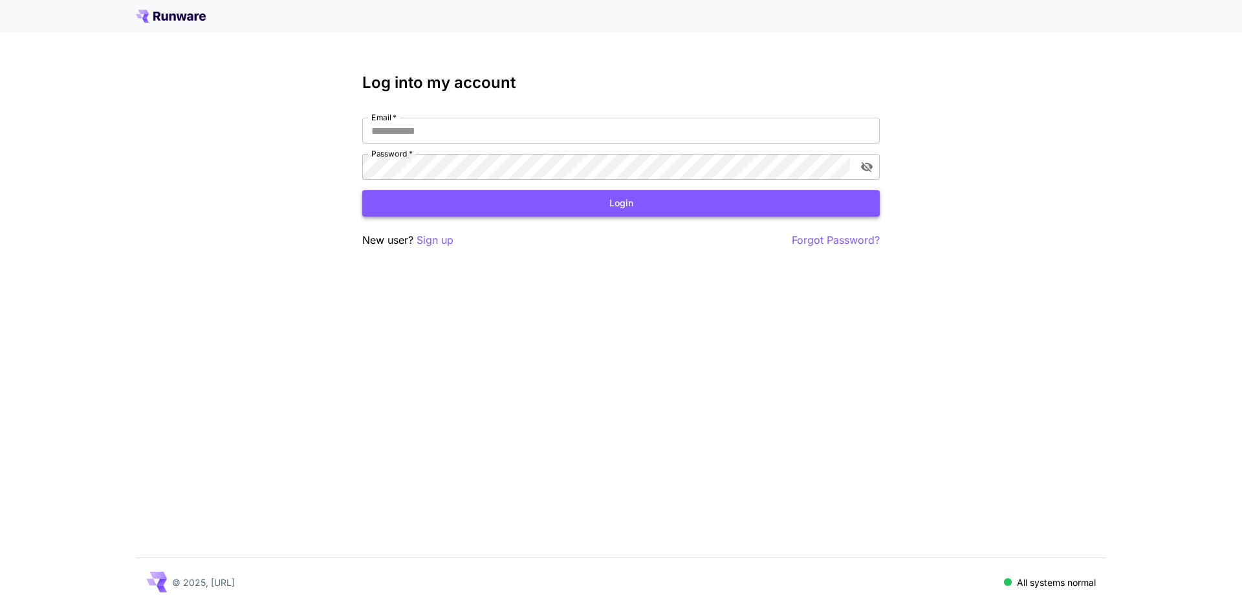
type input "**********"
click at [644, 201] on button "Login" at bounding box center [620, 203] width 517 height 27
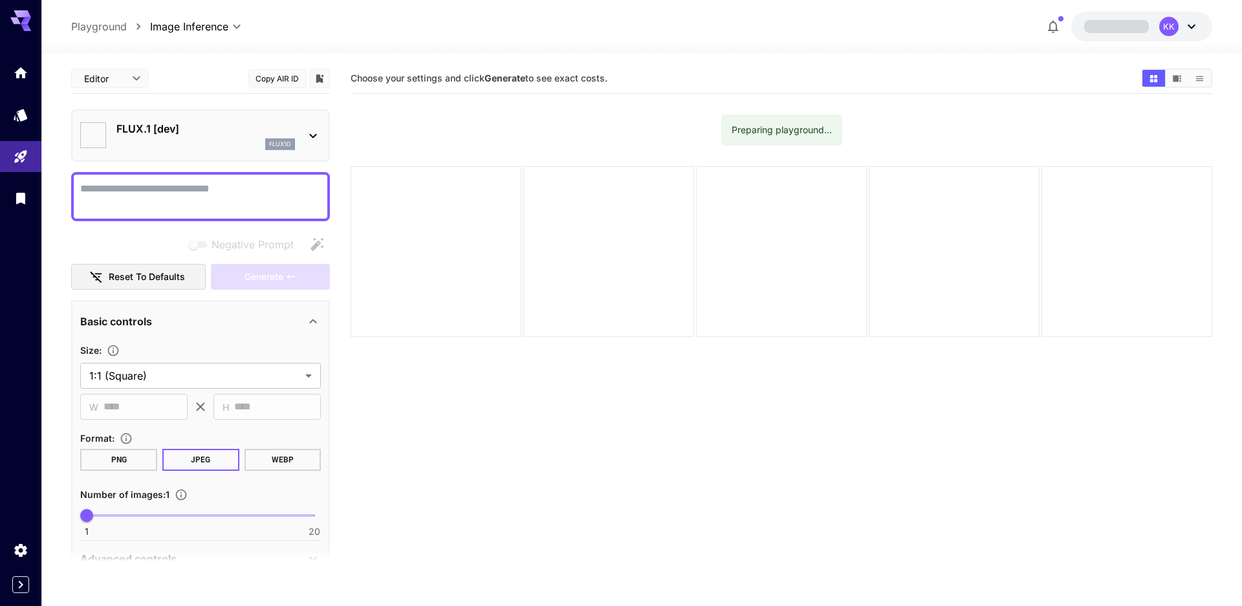
type input "**********"
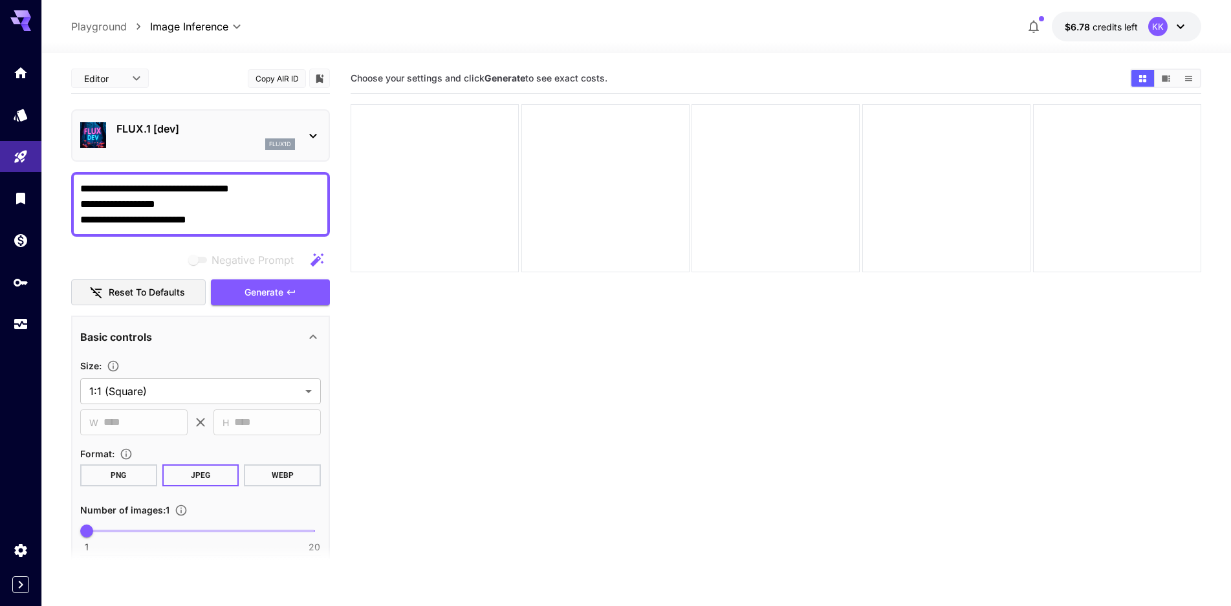
click at [105, 193] on textarea "**********" at bounding box center [200, 204] width 241 height 47
type textarea "**********"
click at [193, 389] on body "**********" at bounding box center [615, 354] width 1231 height 708
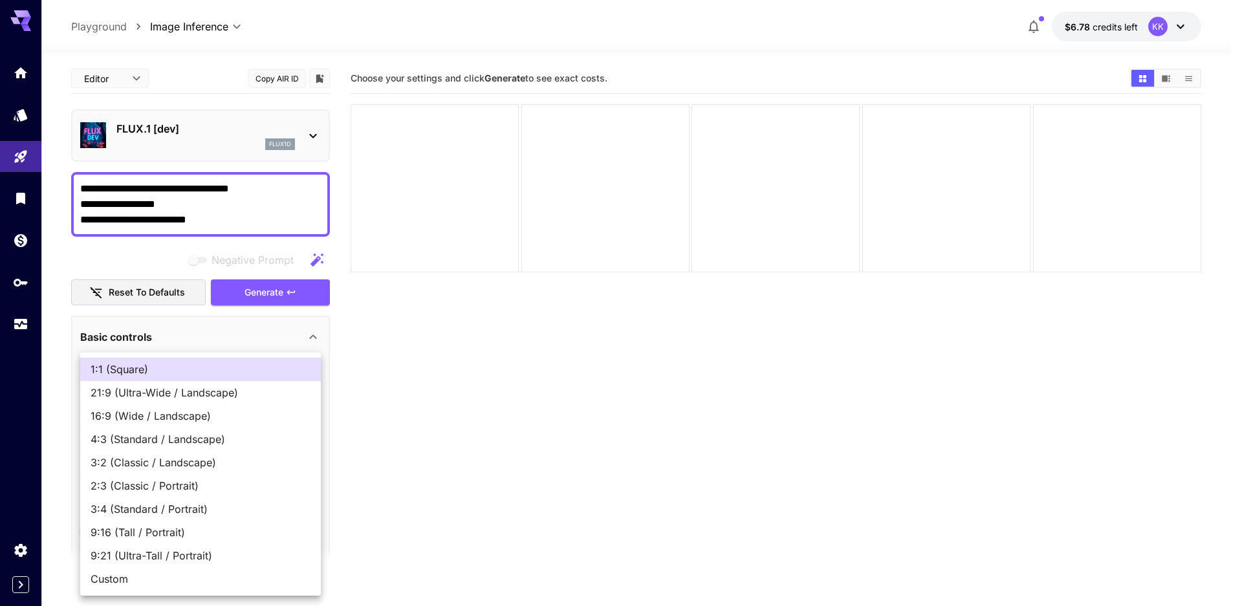
click at [153, 531] on span "9:16 (Tall / Portrait)" at bounding box center [201, 533] width 220 height 16
type input "**********"
type input "***"
type input "****"
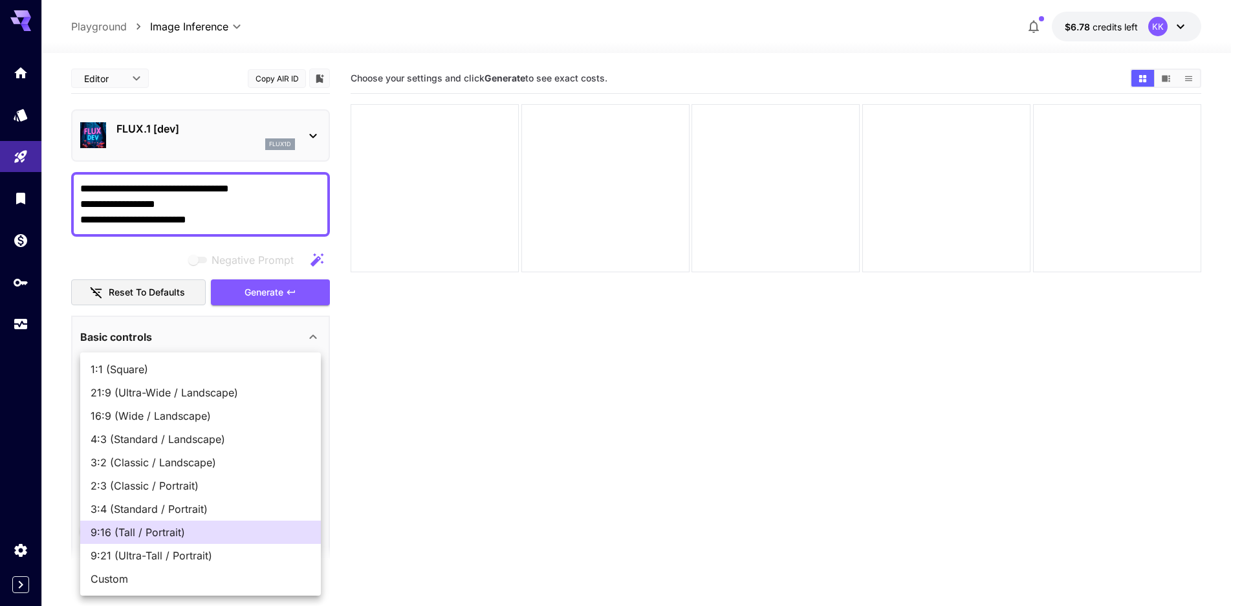
click at [50, 450] on div at bounding box center [621, 303] width 1242 height 606
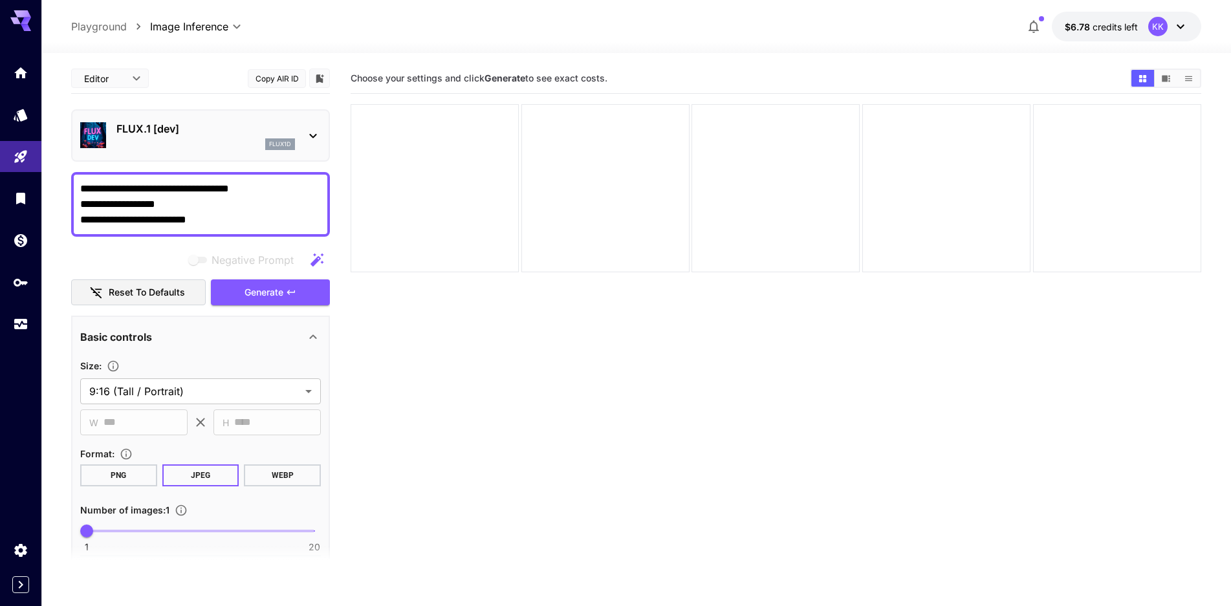
click at [174, 326] on div "Basic controls" at bounding box center [200, 336] width 241 height 31
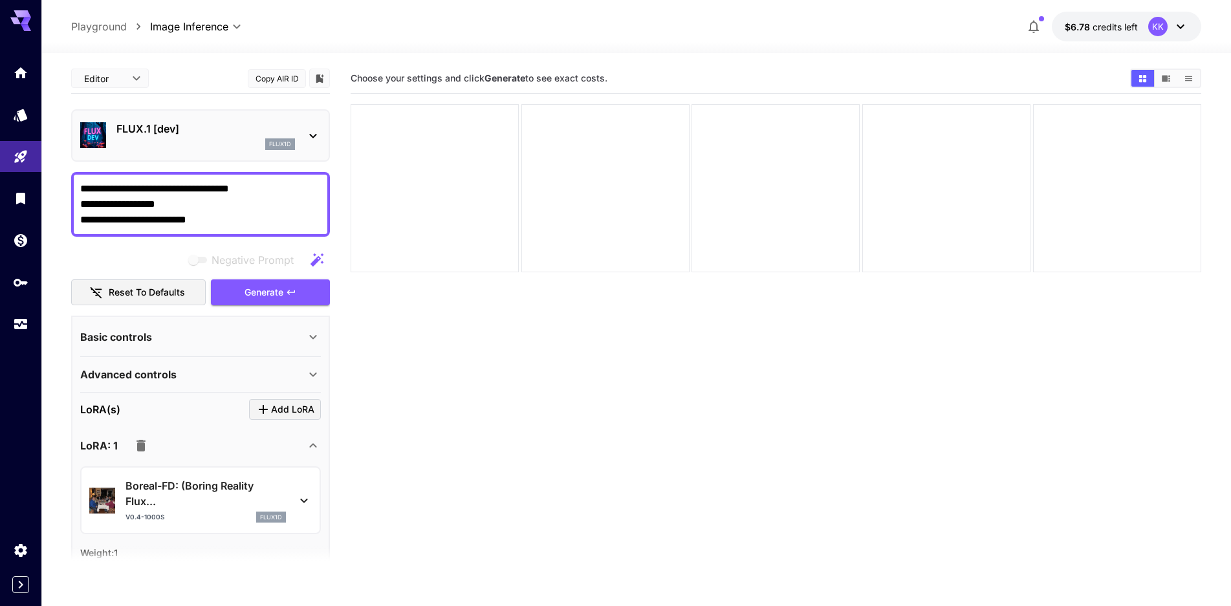
click at [174, 326] on div "Basic controls" at bounding box center [200, 336] width 241 height 31
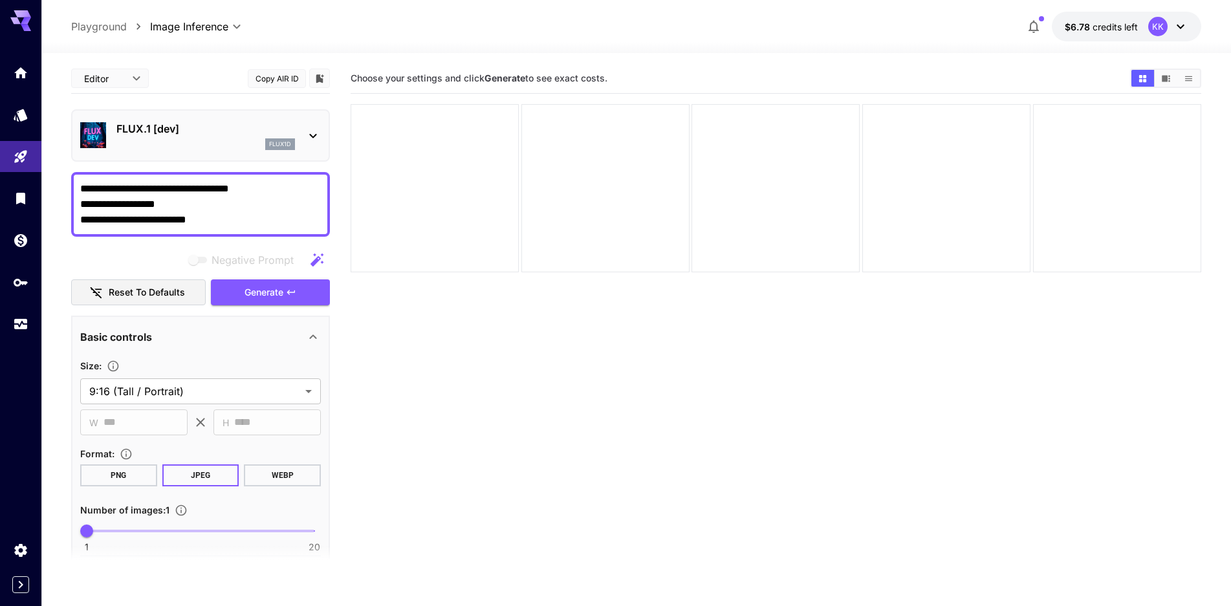
click at [277, 474] on button "WEBP" at bounding box center [282, 475] width 77 height 22
click at [138, 531] on span at bounding box center [201, 531] width 228 height 3
type input "*"
click at [299, 294] on button "Generate" at bounding box center [270, 292] width 119 height 27
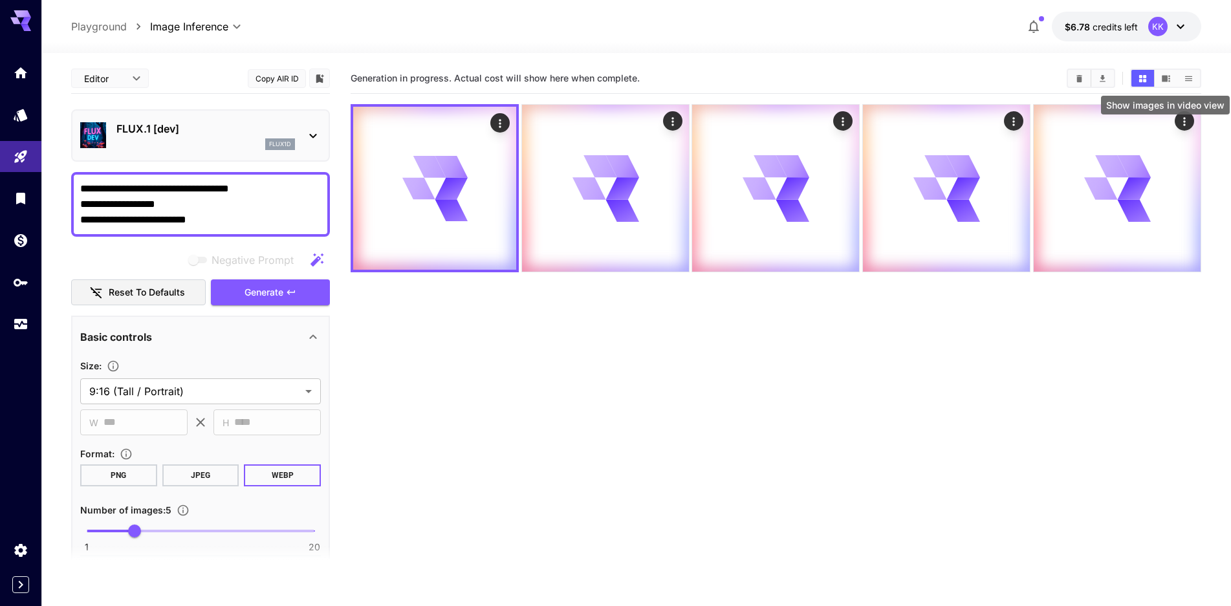
click at [1162, 82] on icon "Show images in video view" at bounding box center [1166, 79] width 10 height 10
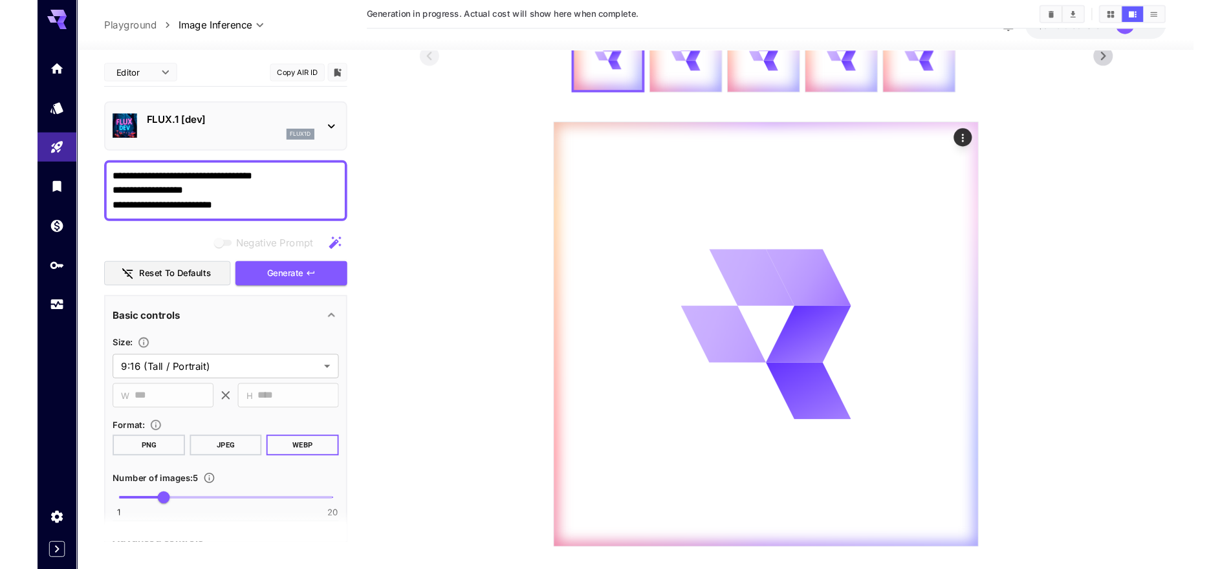
scroll to position [85, 0]
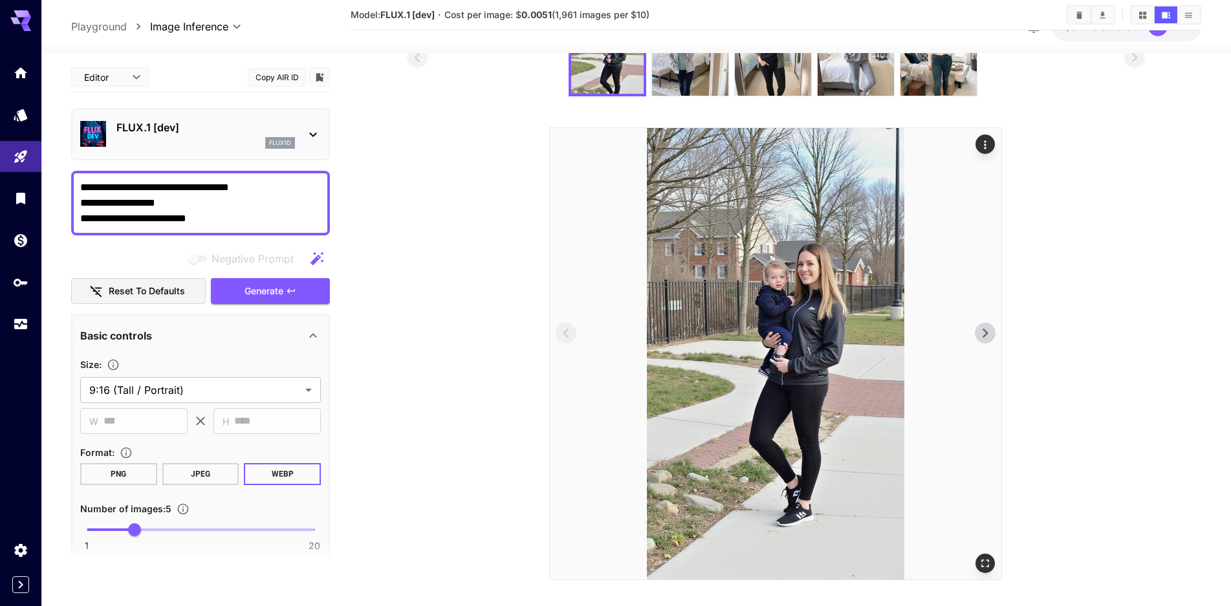
click at [981, 329] on icon at bounding box center [984, 332] width 19 height 19
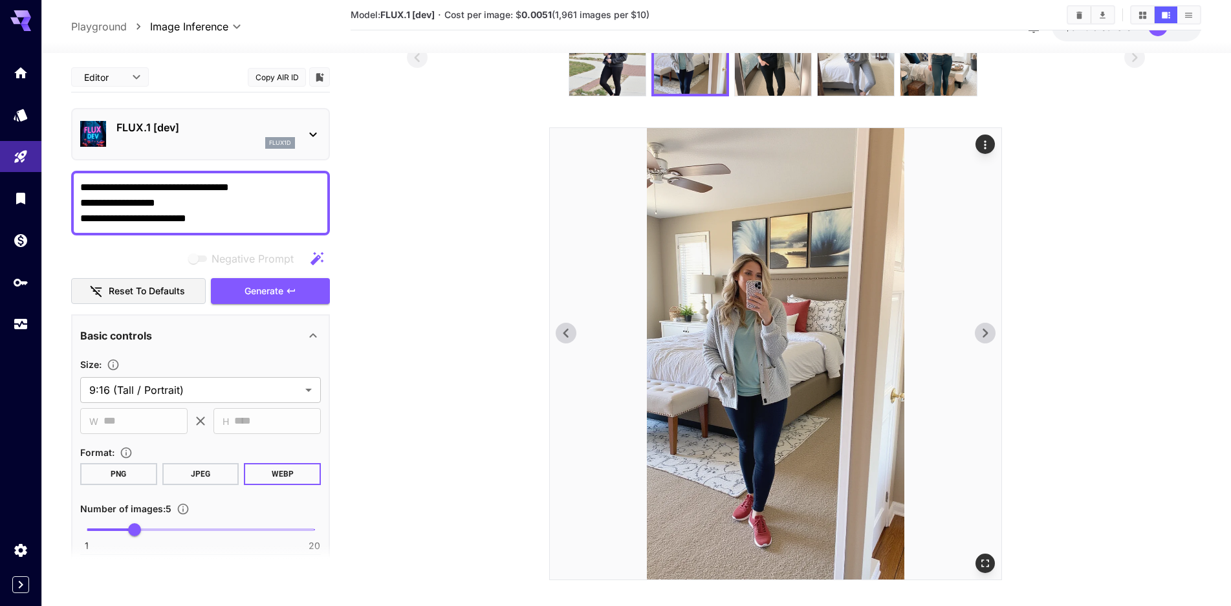
click at [983, 327] on icon at bounding box center [984, 332] width 19 height 19
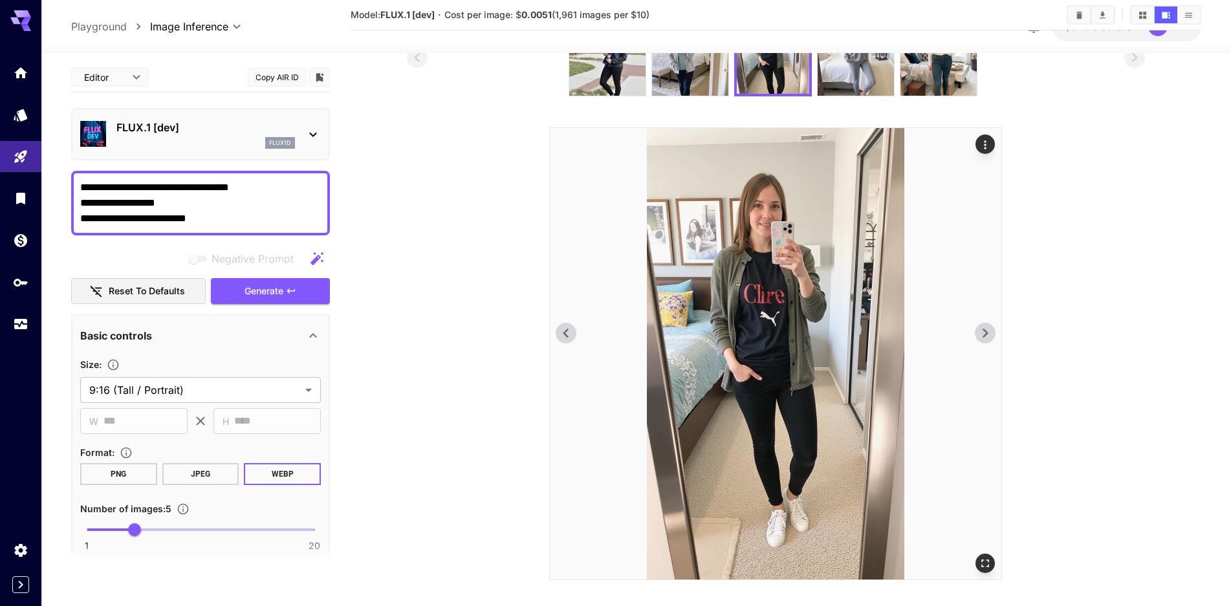
click at [989, 334] on icon at bounding box center [984, 332] width 19 height 19
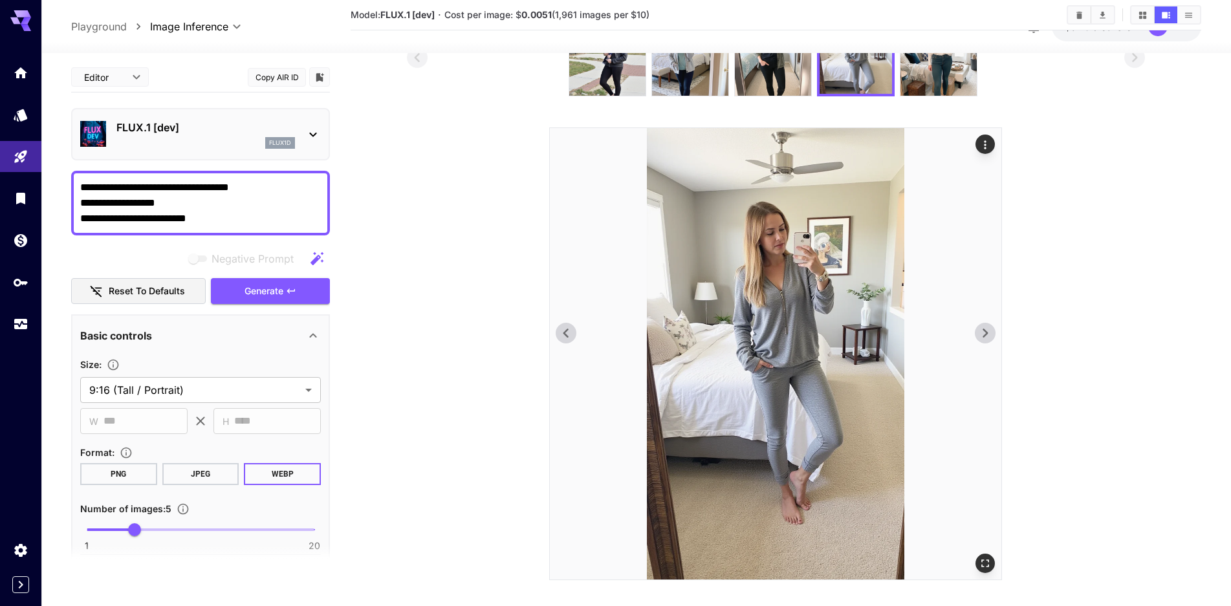
click at [989, 334] on icon at bounding box center [984, 332] width 19 height 19
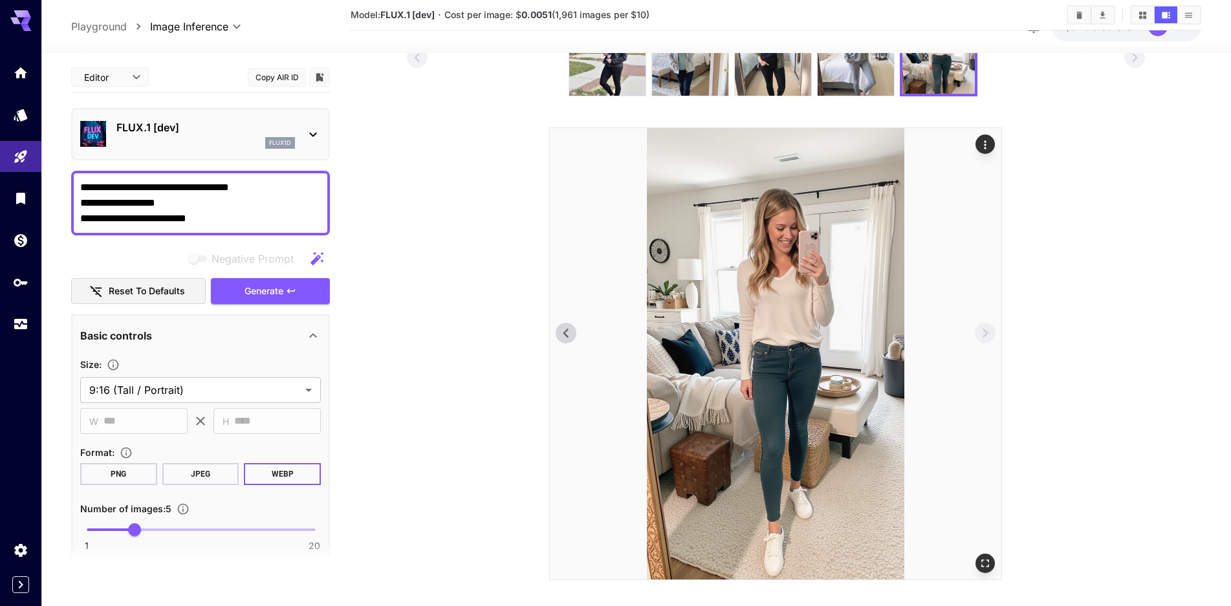
click at [565, 329] on icon at bounding box center [565, 332] width 19 height 19
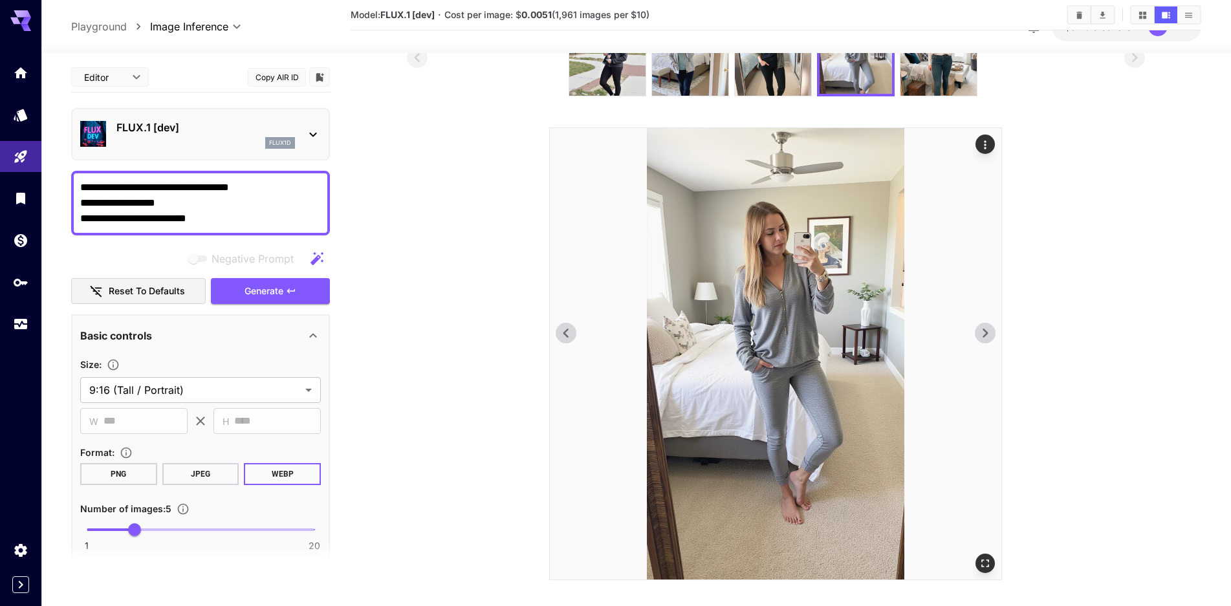
click at [565, 329] on icon at bounding box center [565, 332] width 19 height 19
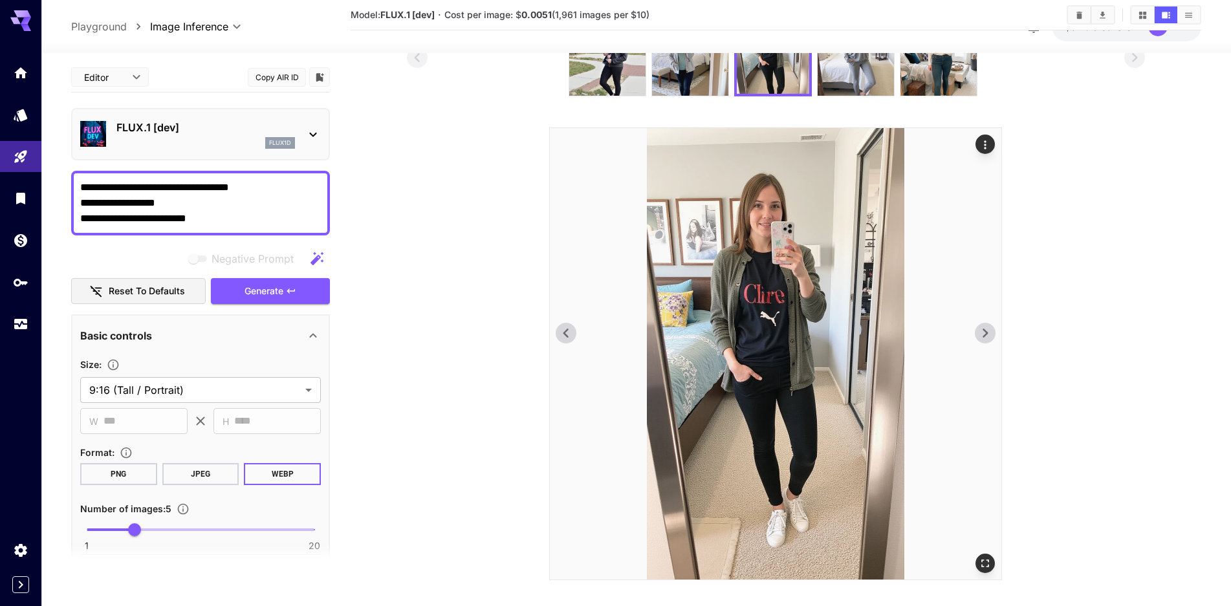
click at [993, 336] on icon at bounding box center [984, 332] width 19 height 19
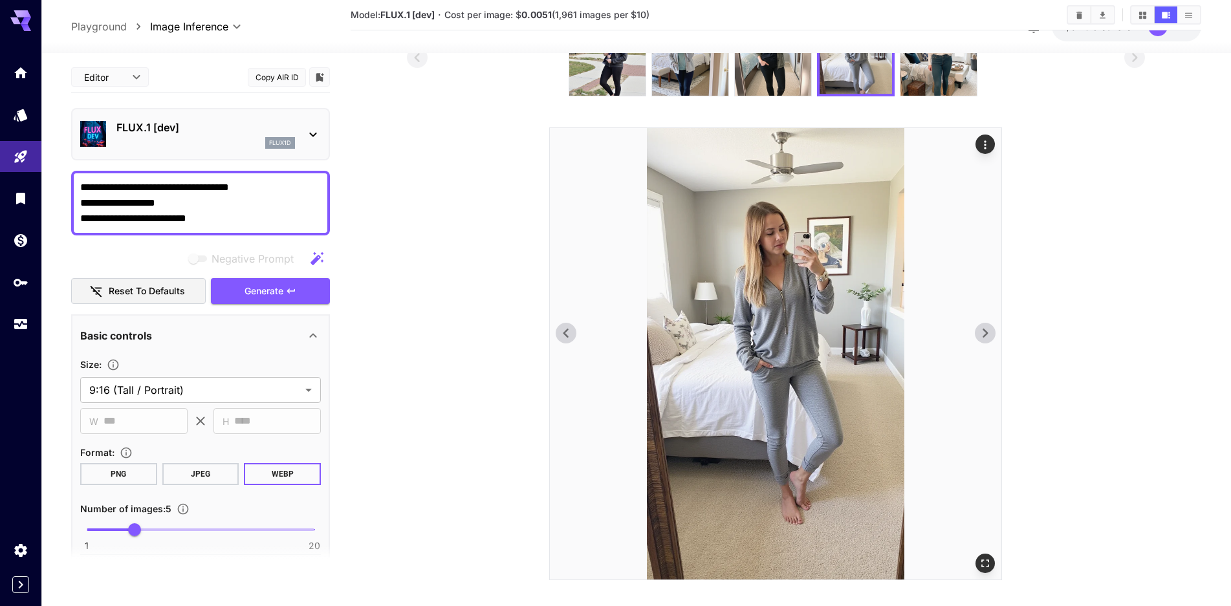
click at [569, 335] on icon at bounding box center [565, 332] width 19 height 19
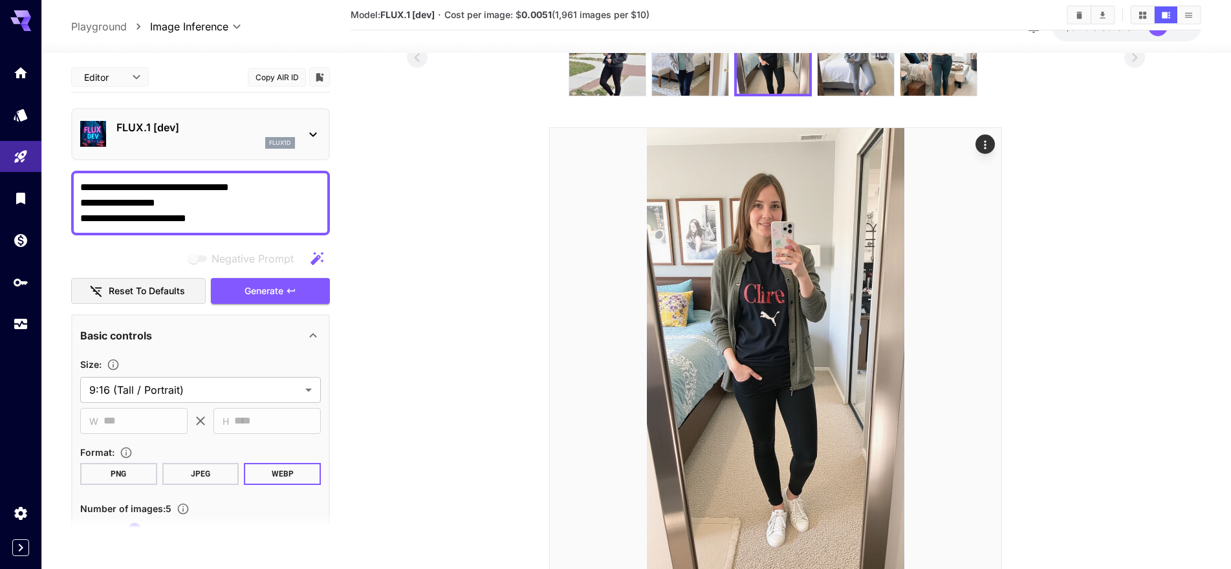
drag, startPoint x: 214, startPoint y: 217, endPoint x: 41, endPoint y: 217, distance: 172.7
click at [41, 217] on div "**********" at bounding box center [615, 267] width 1231 height 704
paste textarea "***"
click at [194, 272] on div "Negative Prompt Reset to defaults Generate" at bounding box center [200, 275] width 259 height 59
click at [287, 296] on button "Generate" at bounding box center [270, 291] width 119 height 27
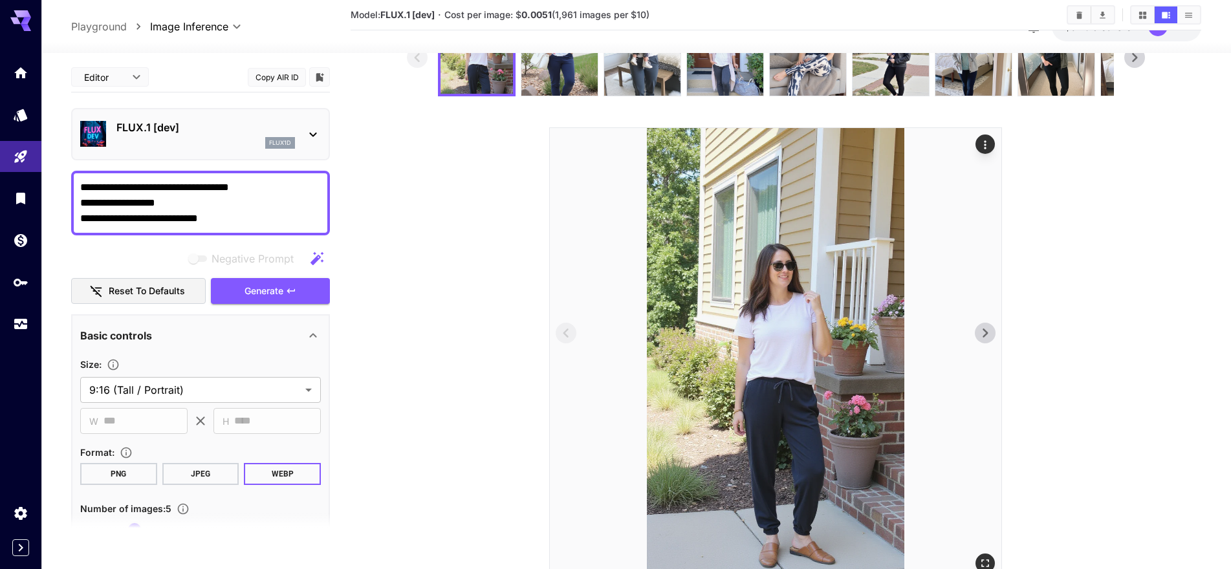
click at [983, 325] on icon at bounding box center [984, 332] width 19 height 19
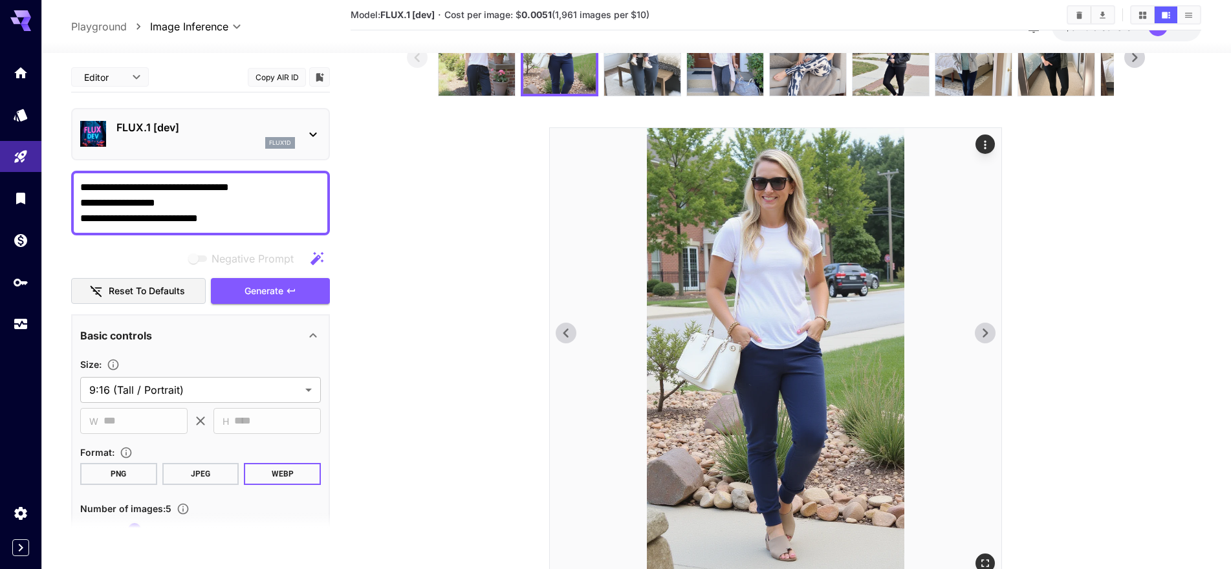
click at [983, 325] on icon at bounding box center [984, 332] width 19 height 19
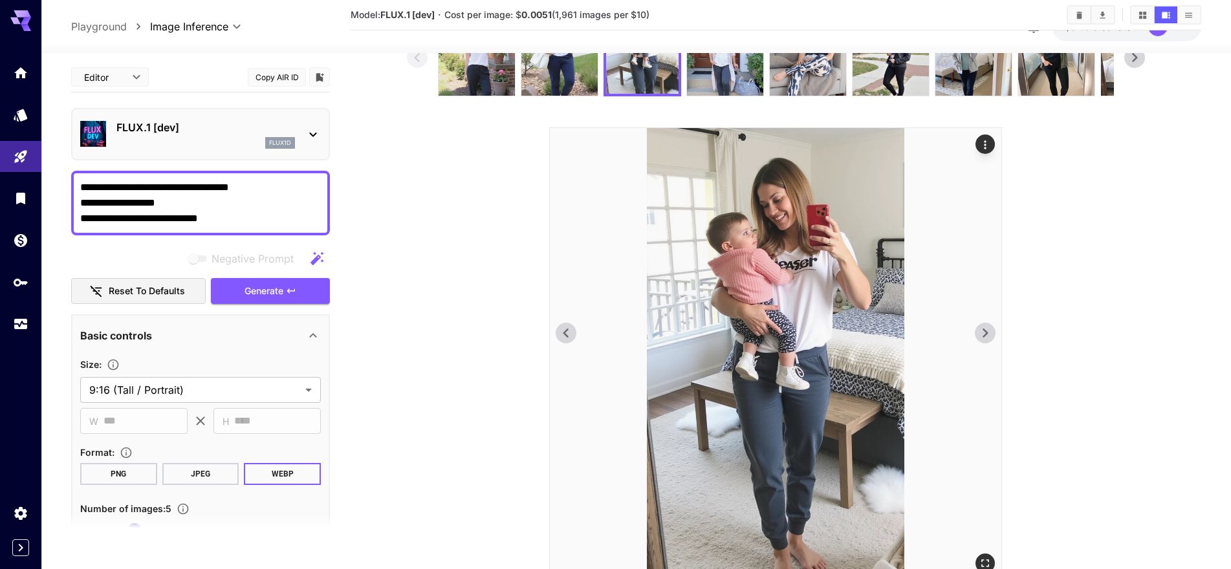
click at [983, 325] on icon at bounding box center [984, 332] width 19 height 19
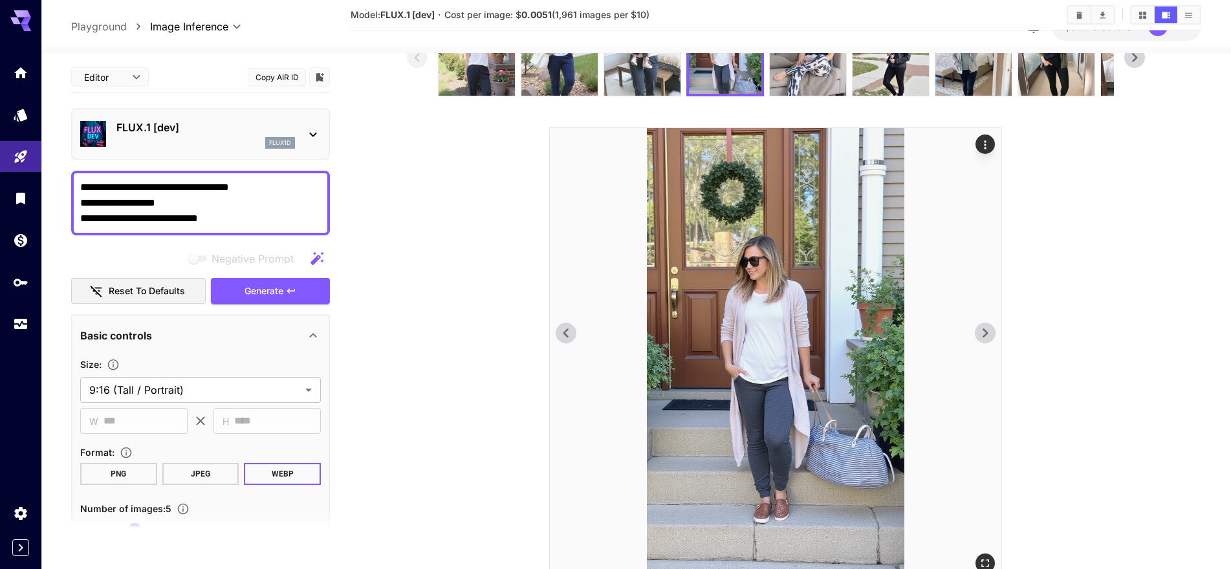
click at [983, 325] on icon at bounding box center [984, 332] width 19 height 19
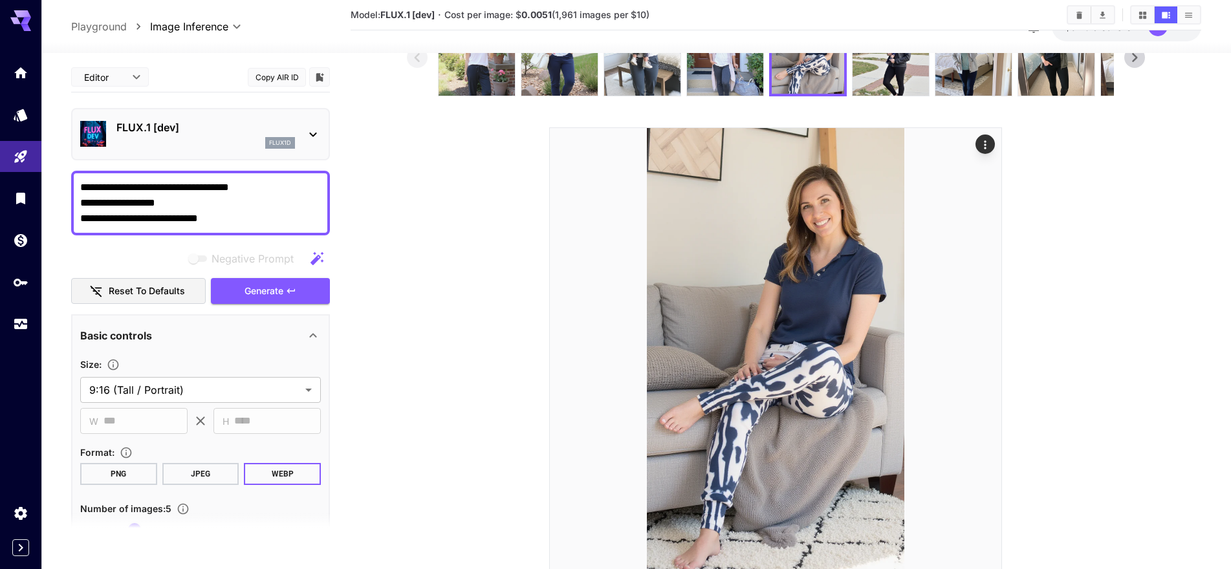
scroll to position [135, 0]
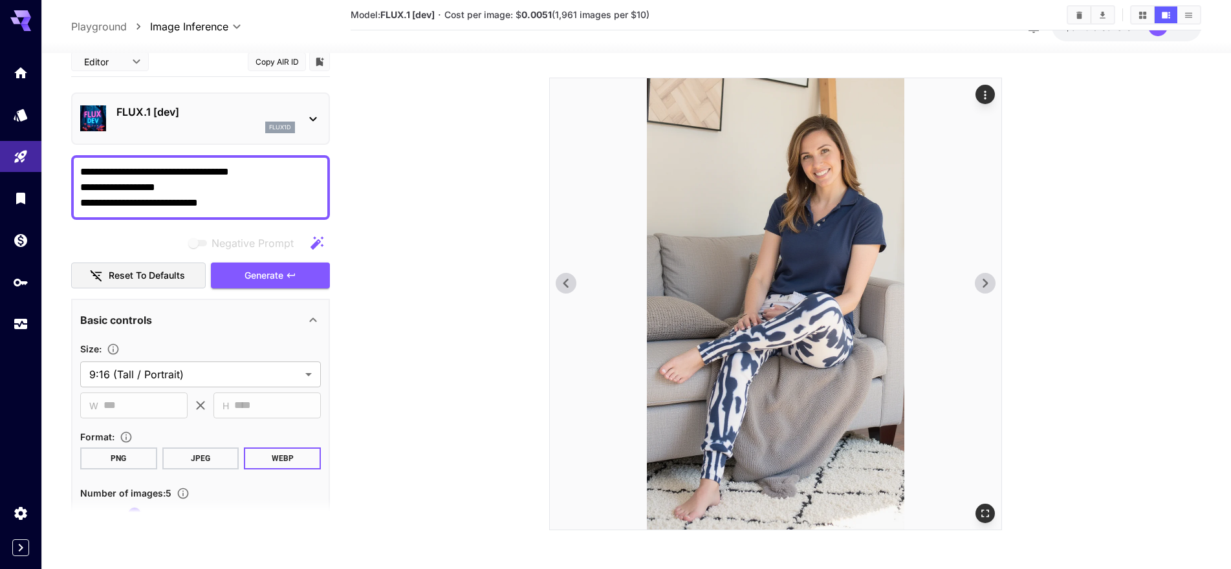
click at [992, 283] on icon at bounding box center [984, 283] width 19 height 19
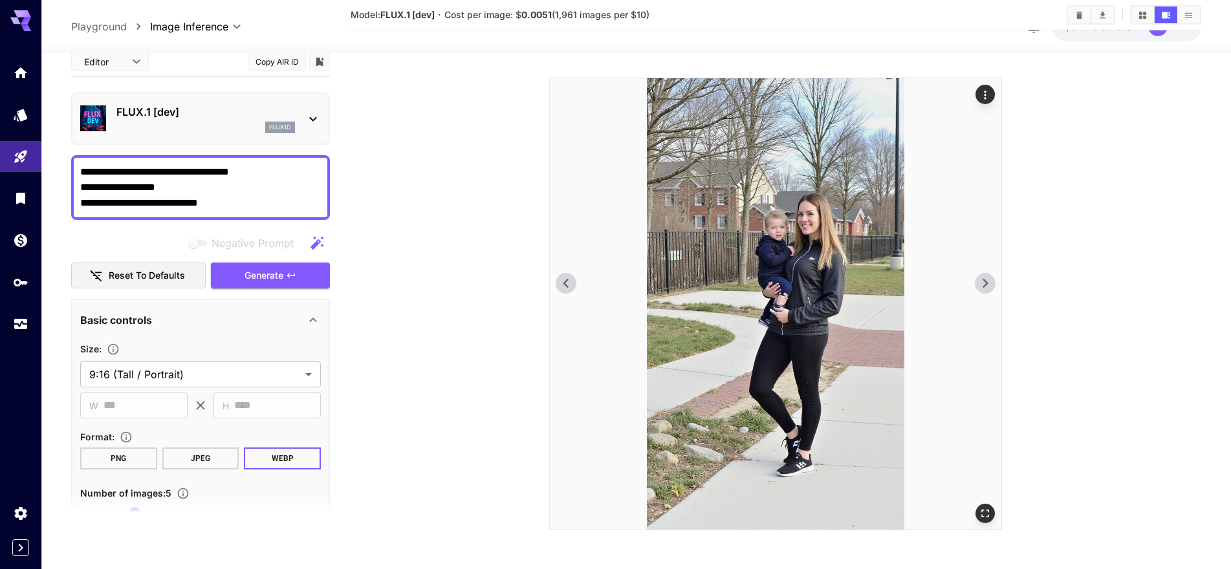
click at [564, 283] on icon at bounding box center [565, 283] width 5 height 9
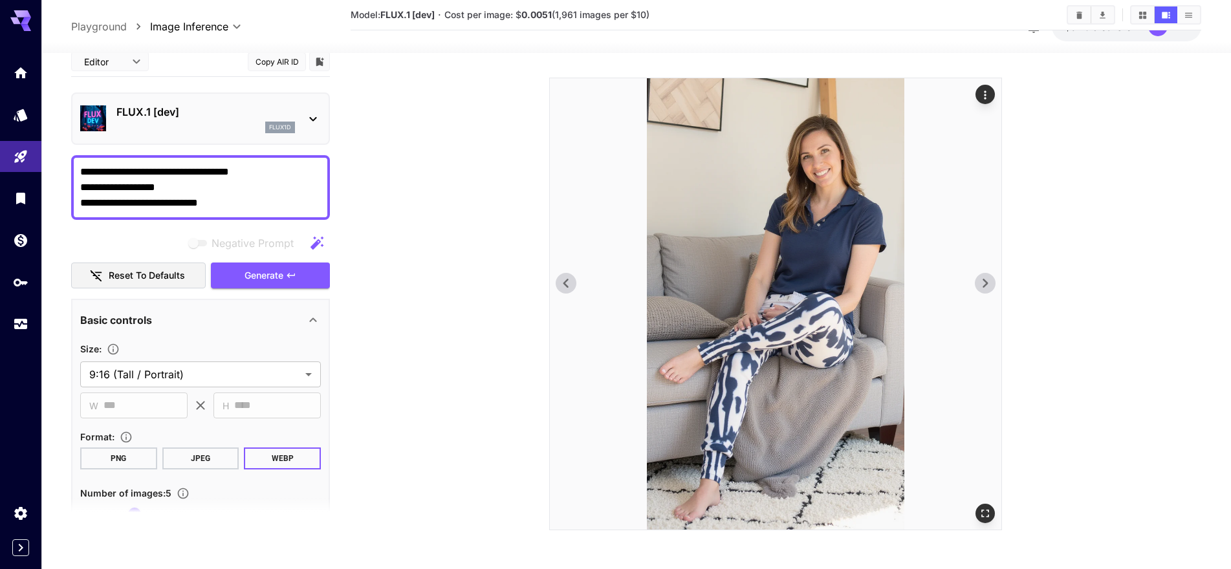
click at [564, 283] on icon at bounding box center [565, 283] width 5 height 9
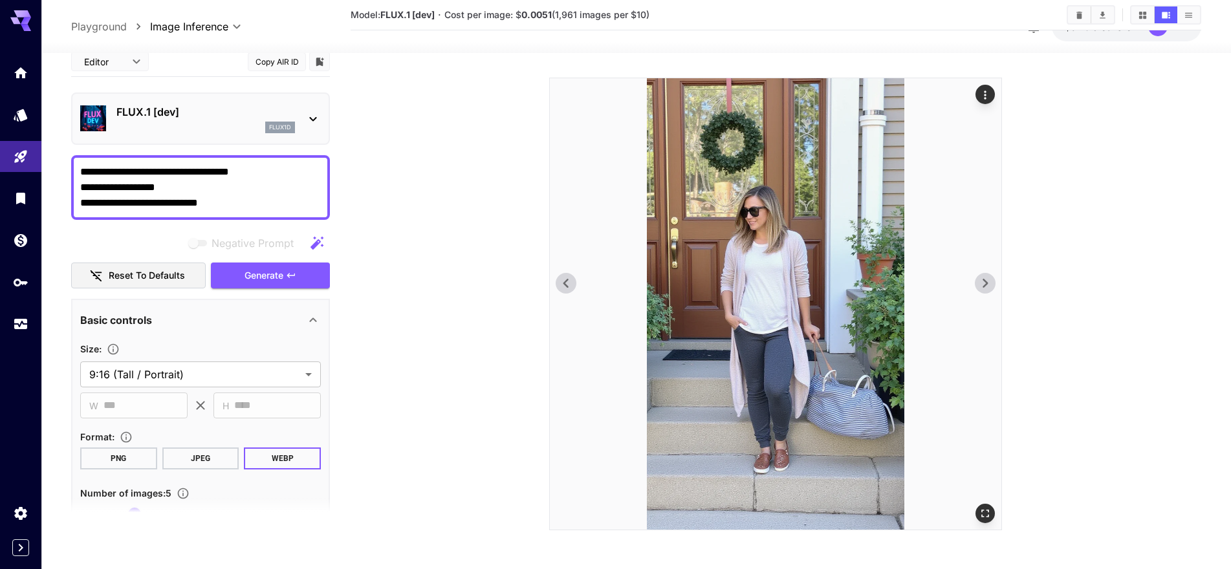
click at [564, 283] on icon at bounding box center [565, 283] width 5 height 9
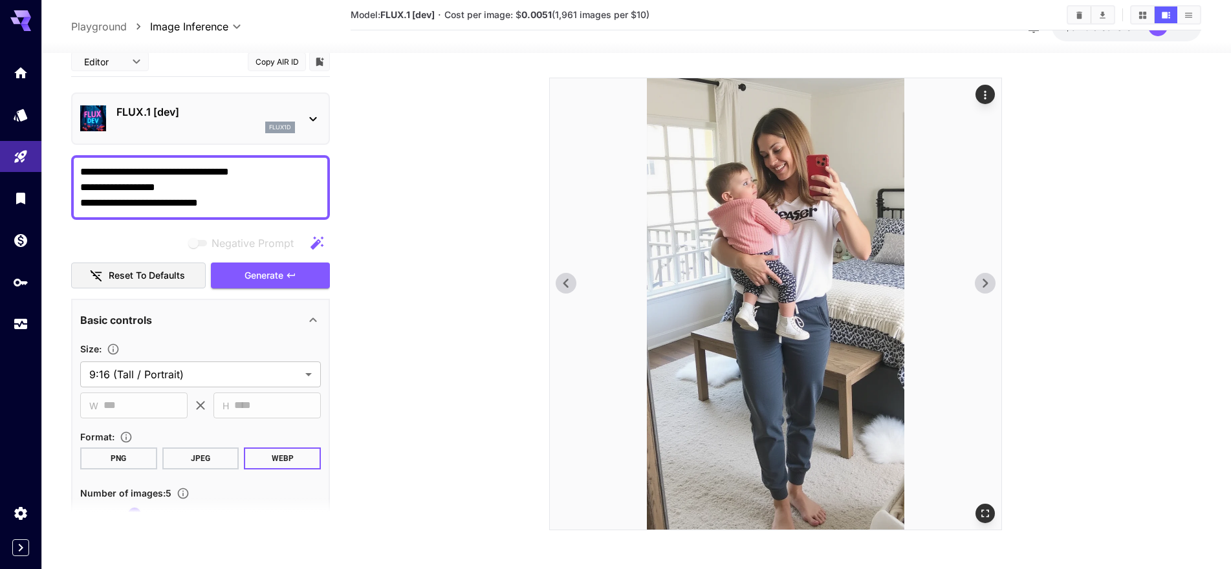
click at [572, 279] on icon at bounding box center [565, 283] width 19 height 19
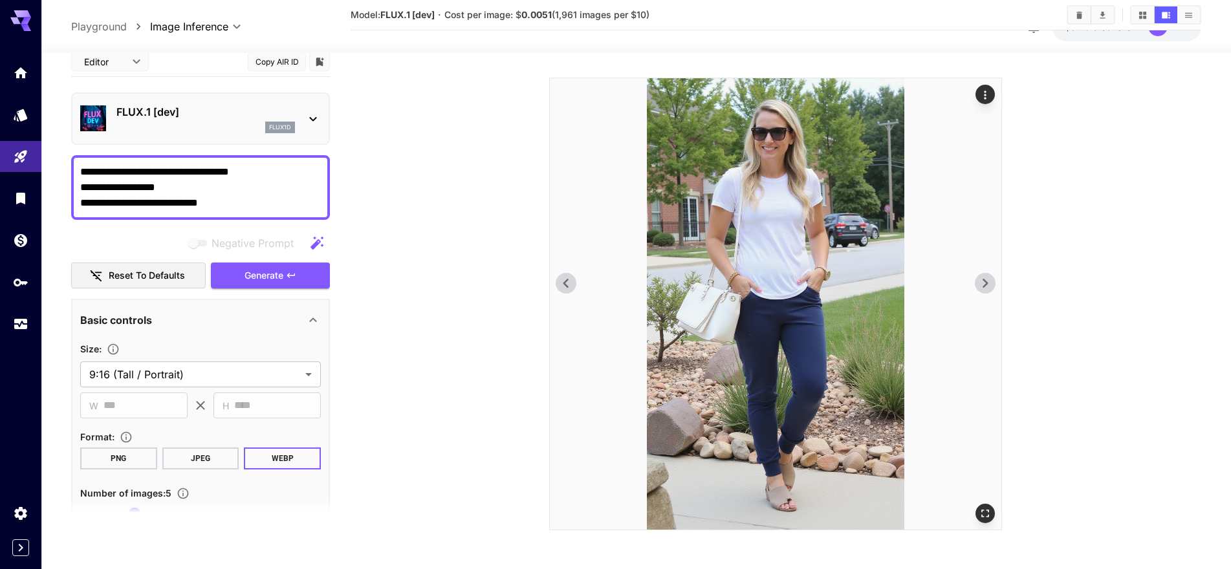
click at [572, 279] on icon at bounding box center [565, 283] width 19 height 19
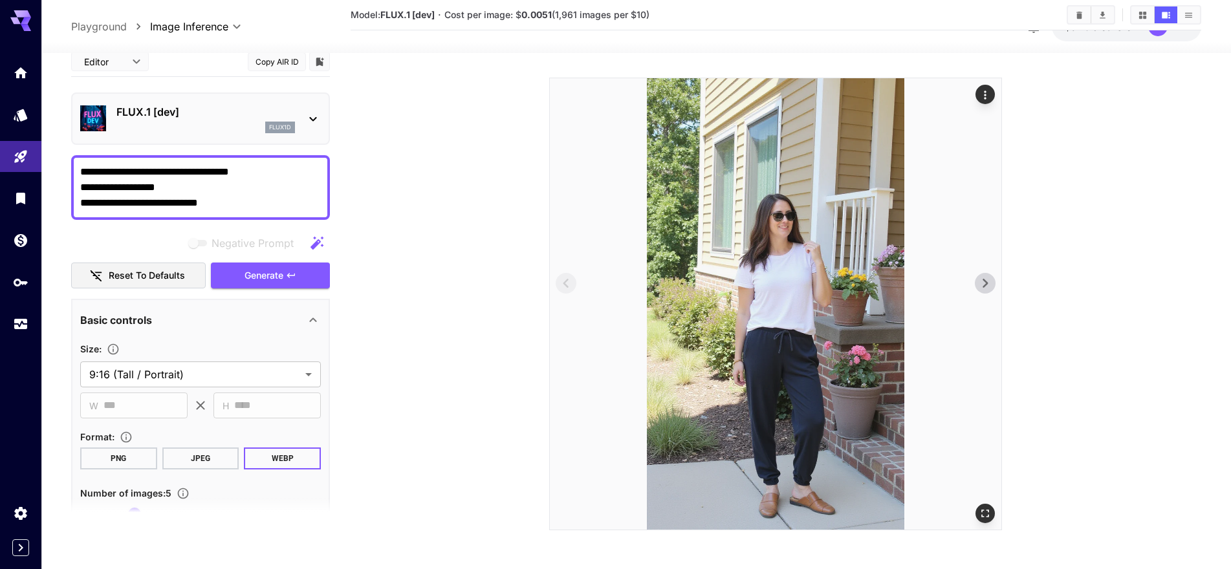
click at [973, 282] on img at bounding box center [775, 303] width 451 height 451
click at [983, 282] on icon at bounding box center [984, 283] width 19 height 19
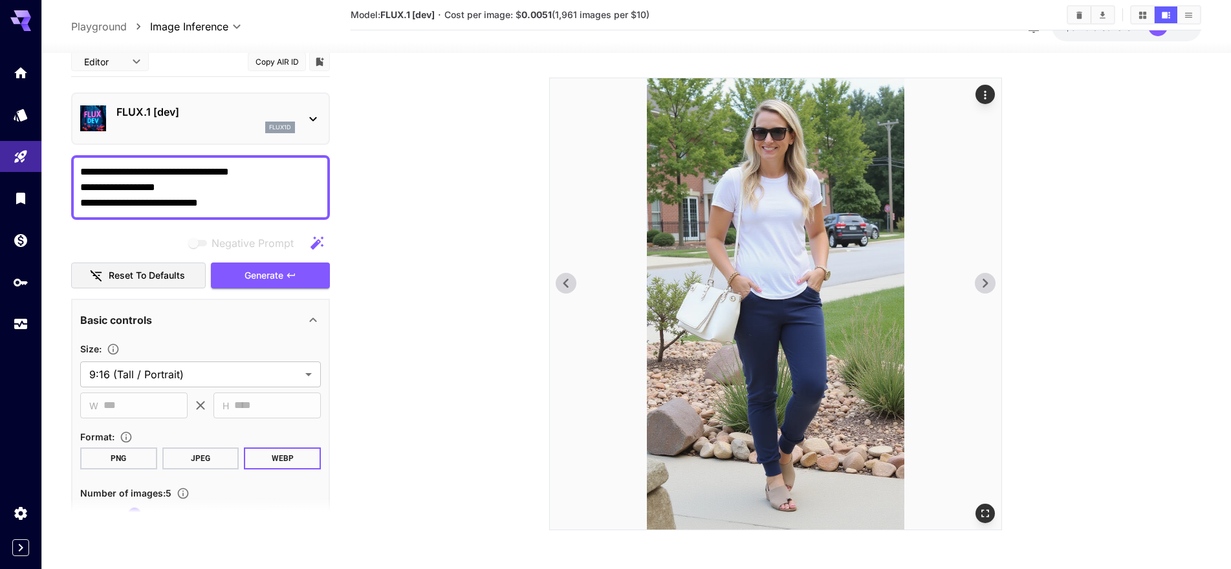
click at [983, 282] on icon at bounding box center [984, 283] width 19 height 19
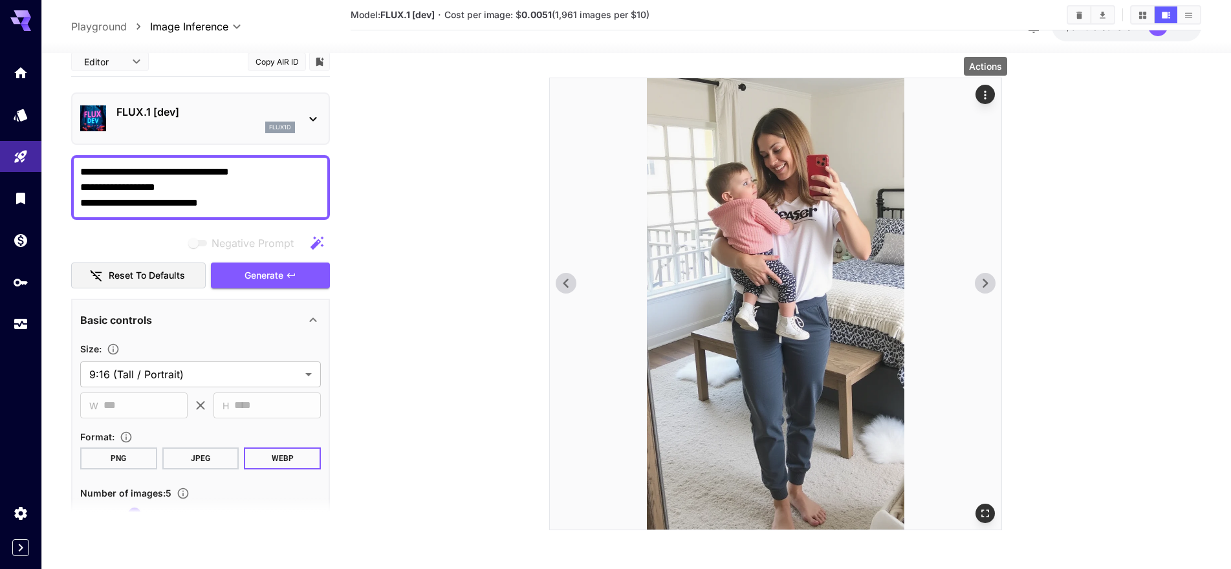
click at [986, 92] on icon "Actions" at bounding box center [985, 95] width 2 height 8
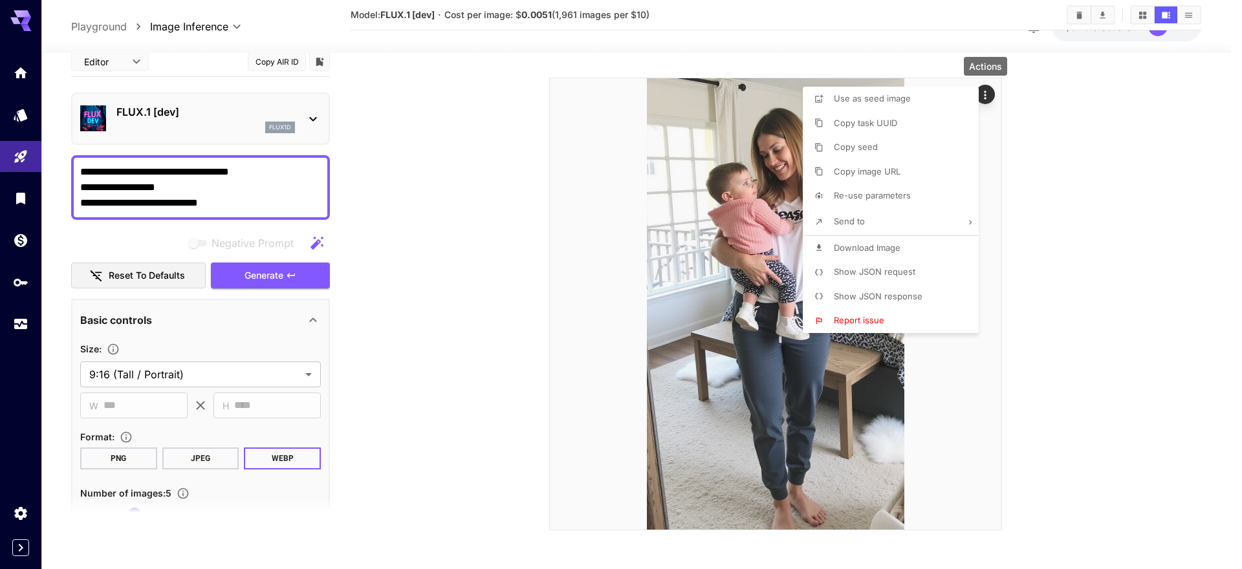
click at [857, 247] on span "Download Image" at bounding box center [867, 248] width 67 height 10
click at [166, 200] on div at bounding box center [621, 284] width 1242 height 569
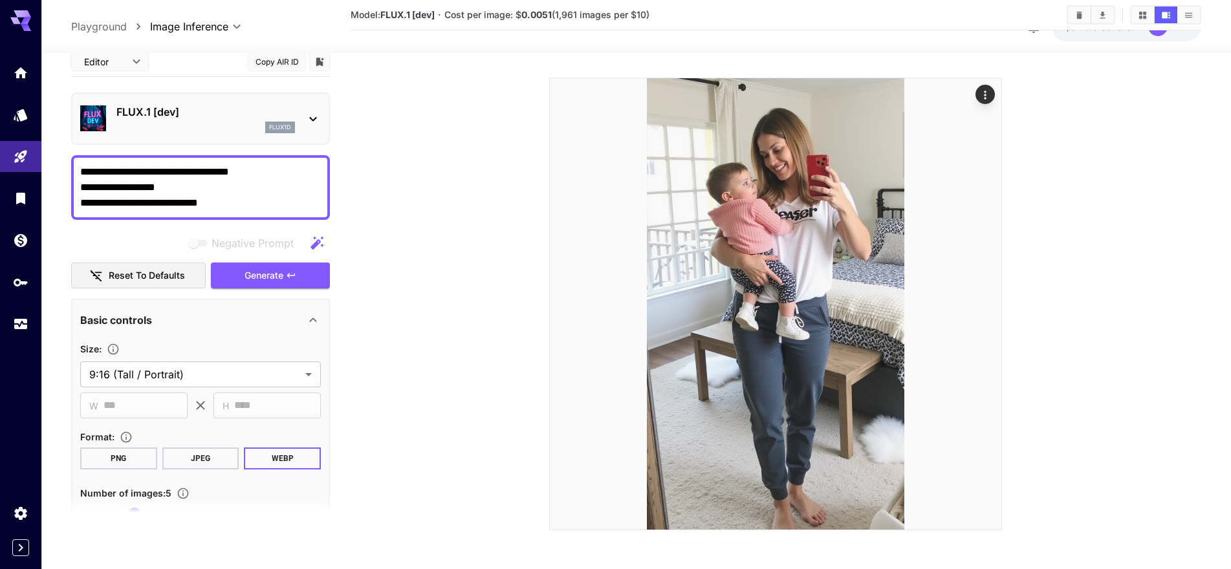
click at [169, 201] on textarea "**********" at bounding box center [200, 187] width 241 height 47
paste textarea "******"
type textarea "**********"
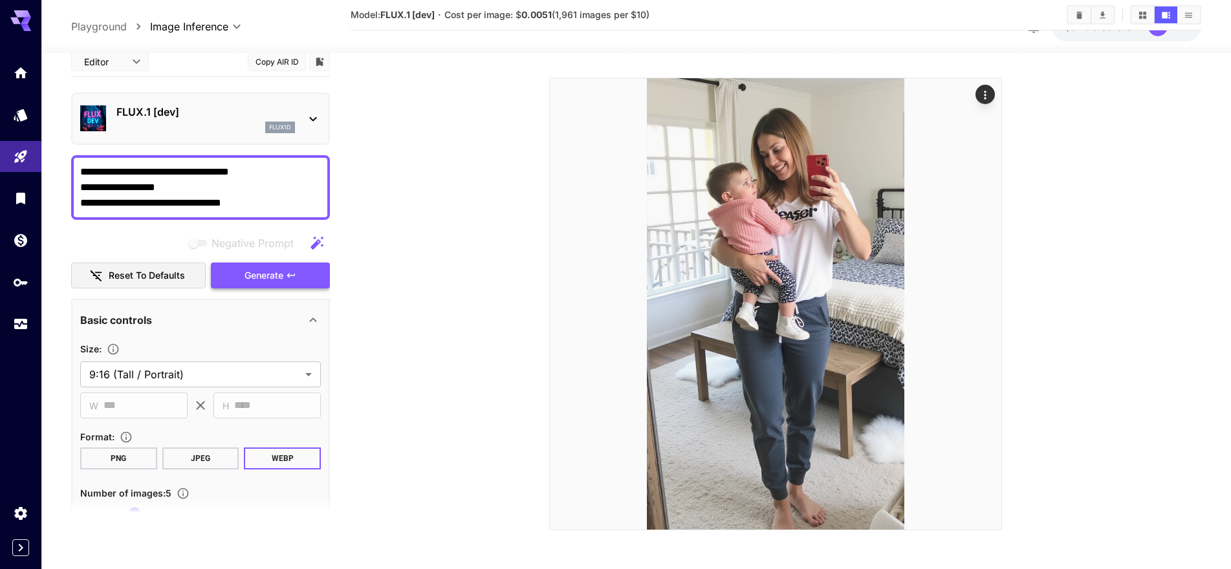
click at [319, 283] on button "Generate" at bounding box center [270, 276] width 119 height 27
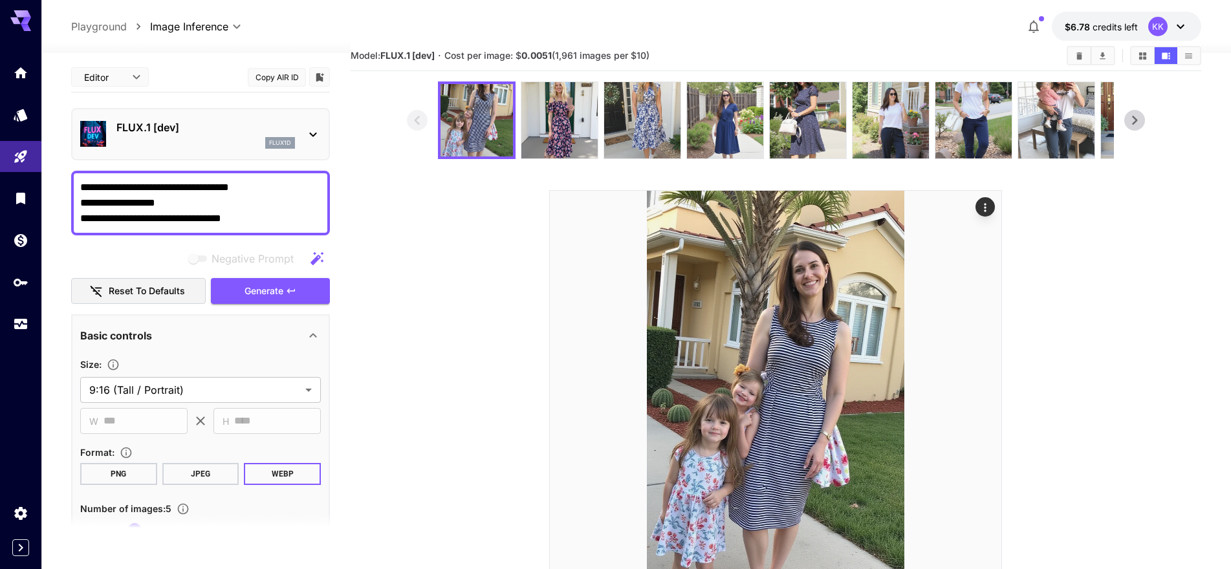
scroll to position [17, 0]
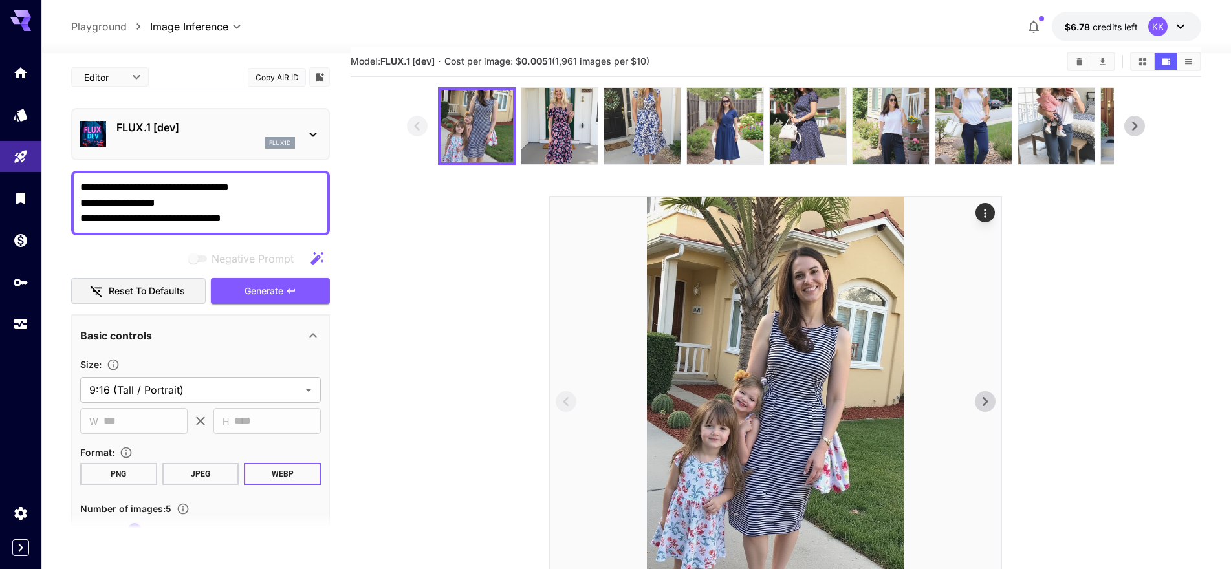
click at [981, 399] on icon at bounding box center [984, 401] width 19 height 19
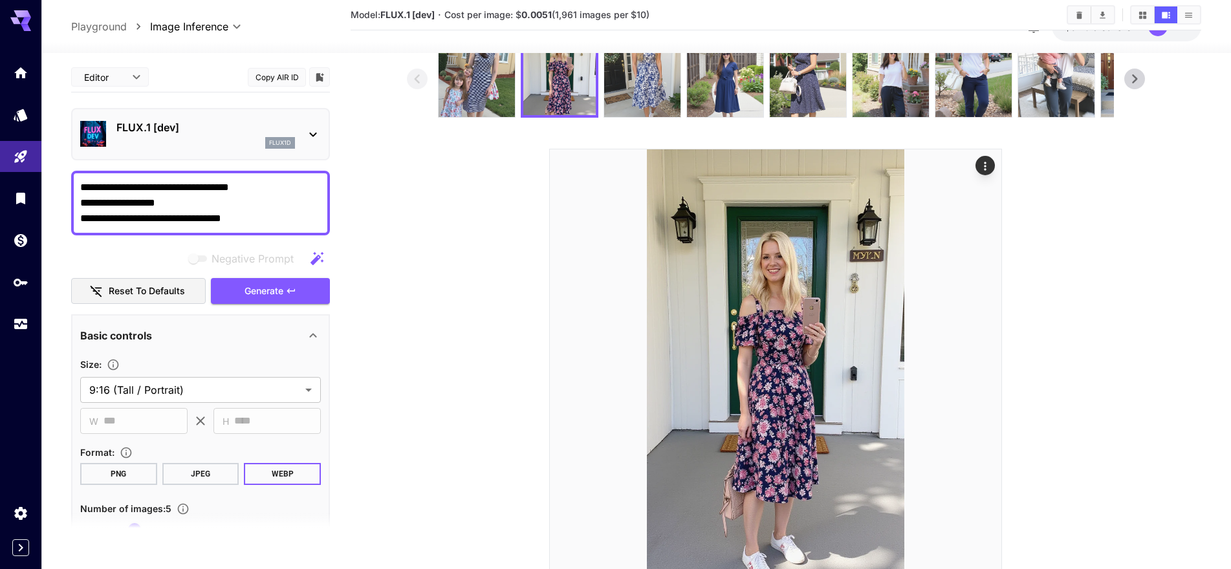
scroll to position [44, 0]
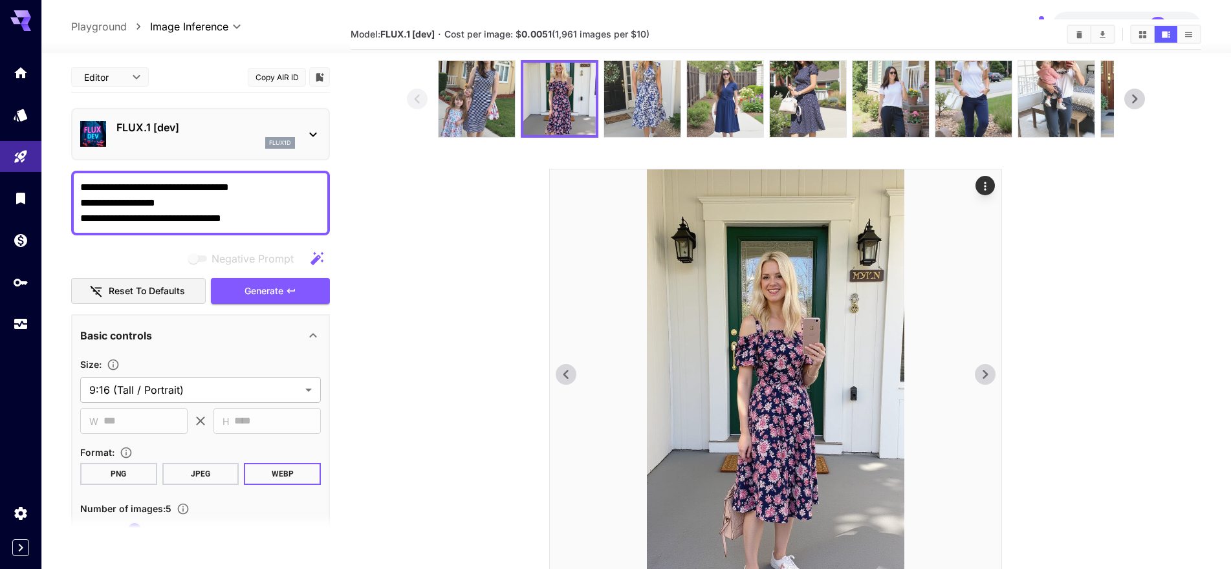
click at [986, 373] on icon at bounding box center [985, 374] width 5 height 9
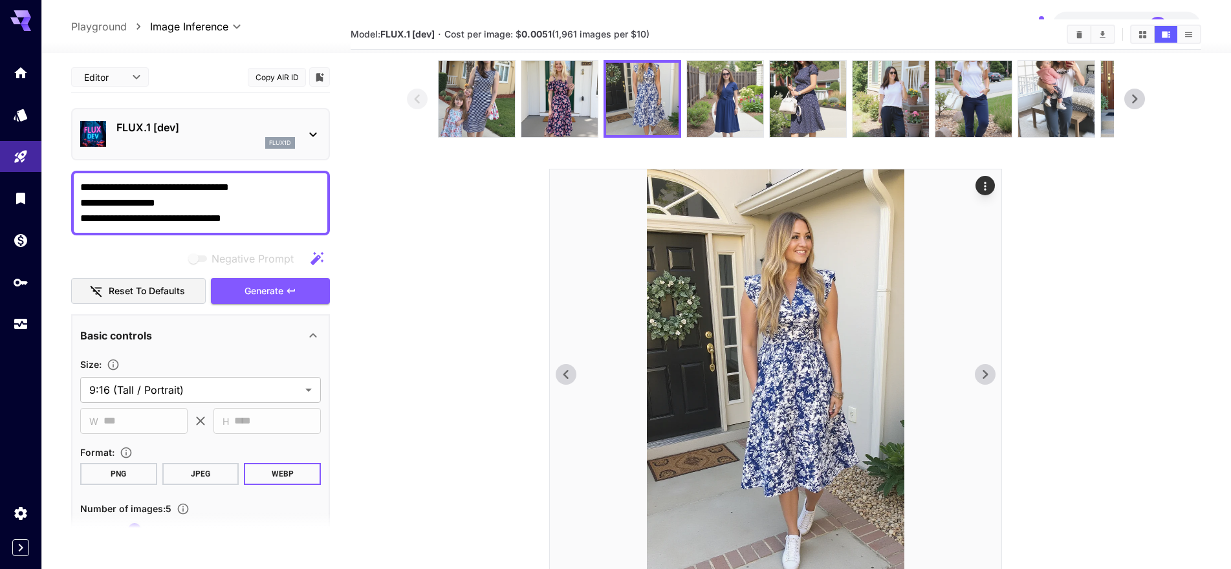
click at [986, 373] on icon at bounding box center [985, 374] width 5 height 9
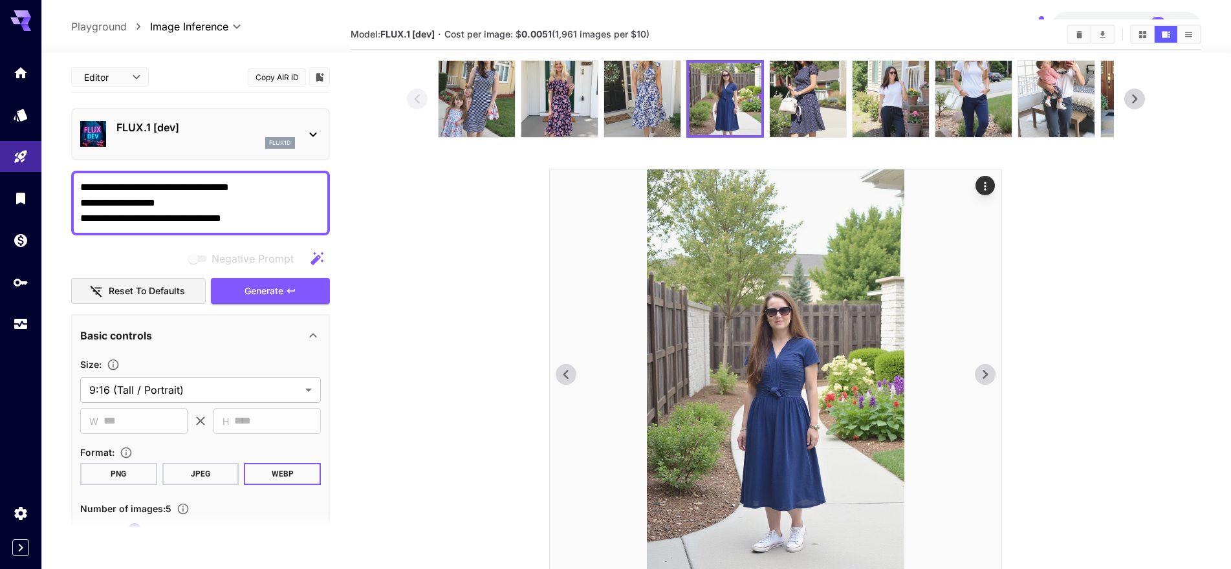
click at [986, 373] on icon at bounding box center [985, 374] width 5 height 9
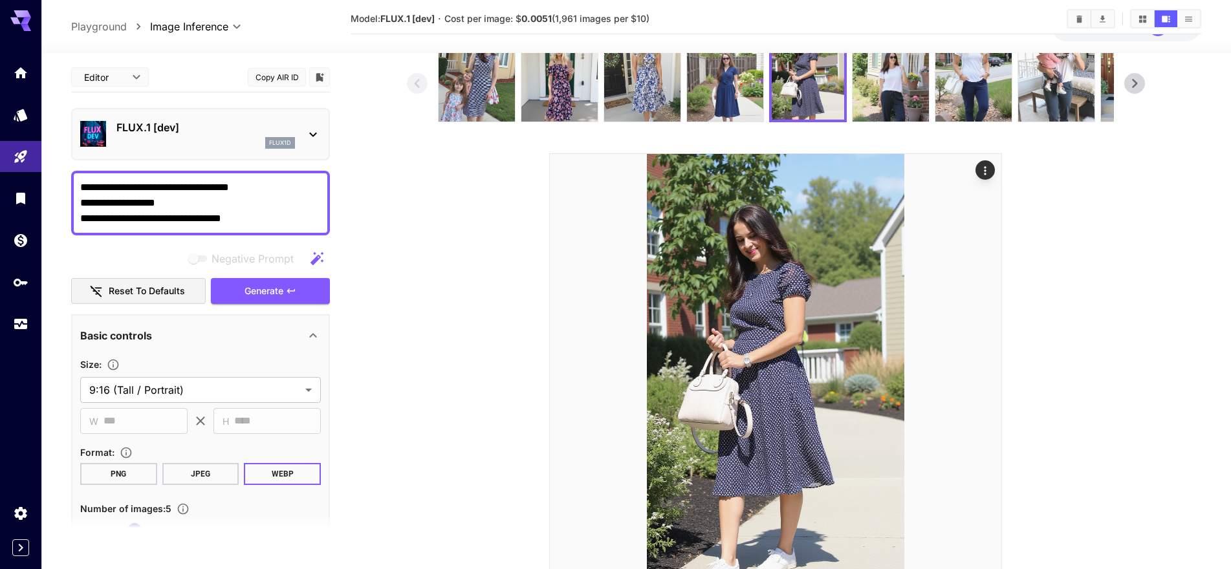
scroll to position [135, 0]
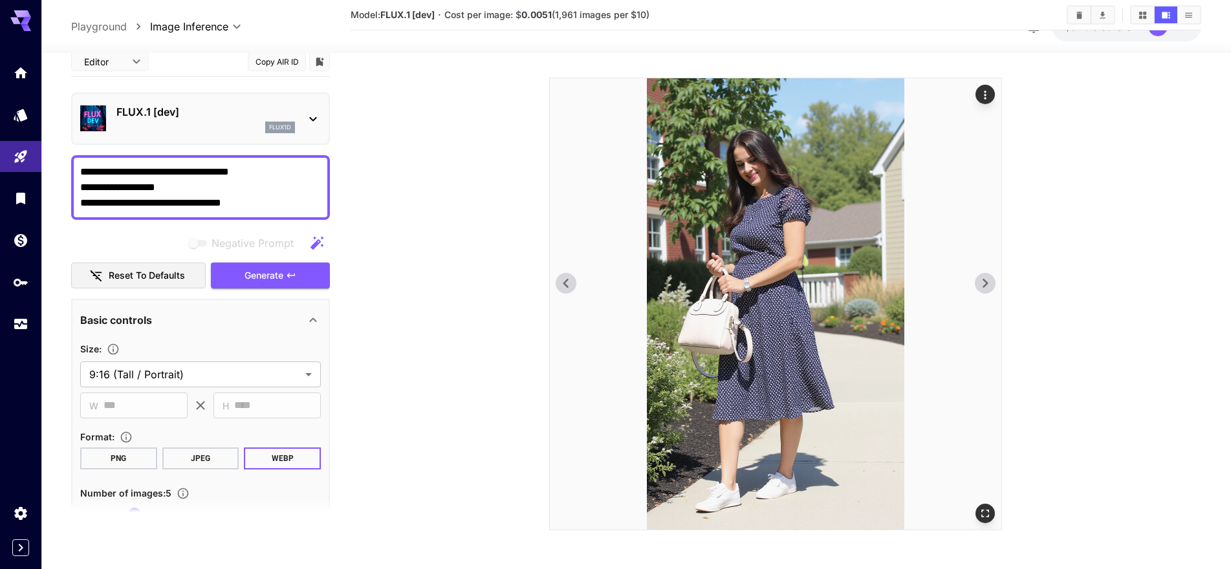
click at [565, 280] on icon at bounding box center [565, 283] width 19 height 19
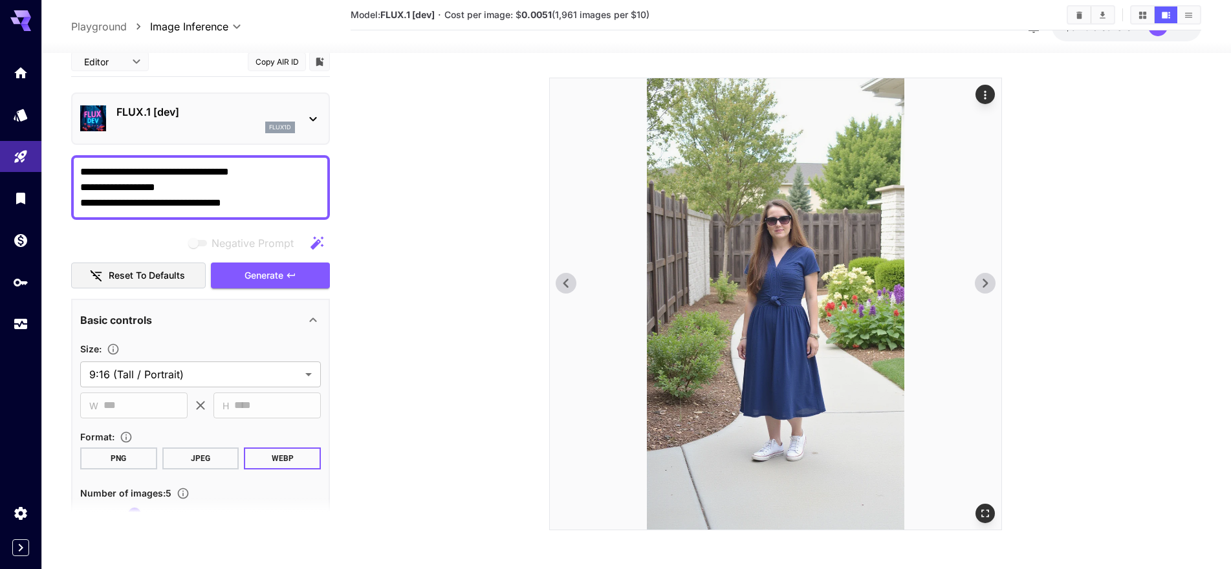
click at [565, 280] on icon at bounding box center [565, 283] width 19 height 19
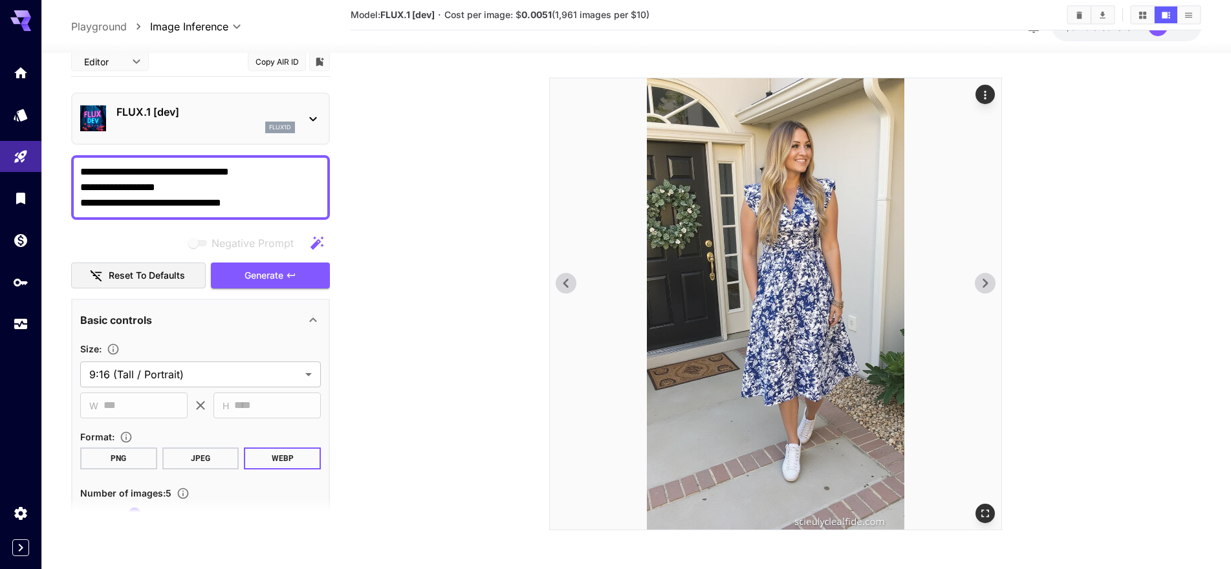
click at [565, 280] on icon at bounding box center [565, 283] width 19 height 19
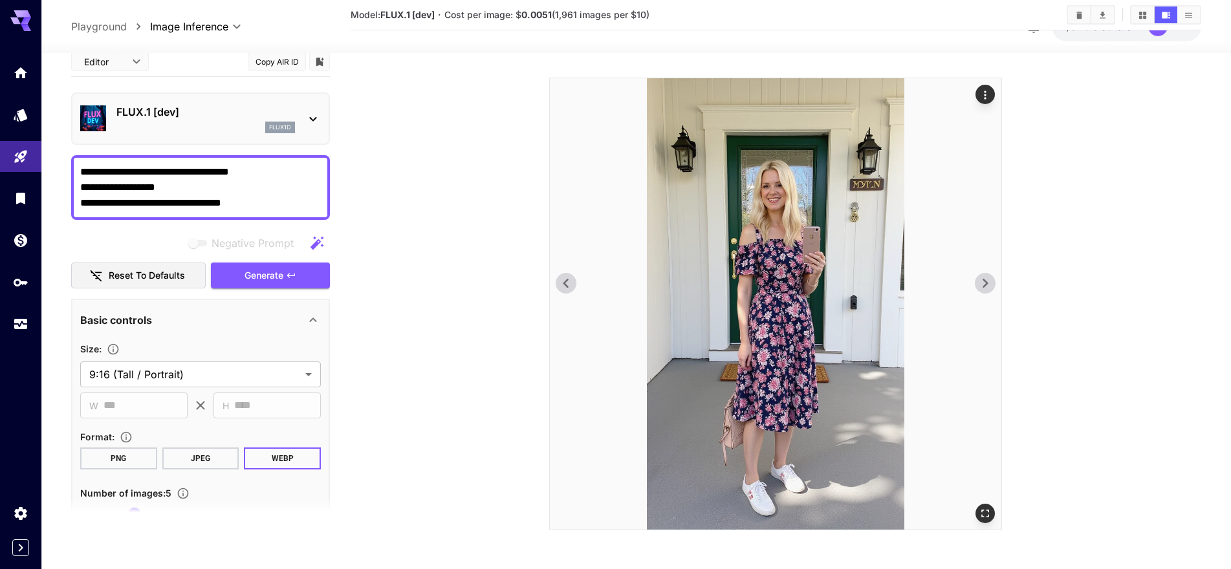
click at [565, 280] on icon at bounding box center [565, 283] width 19 height 19
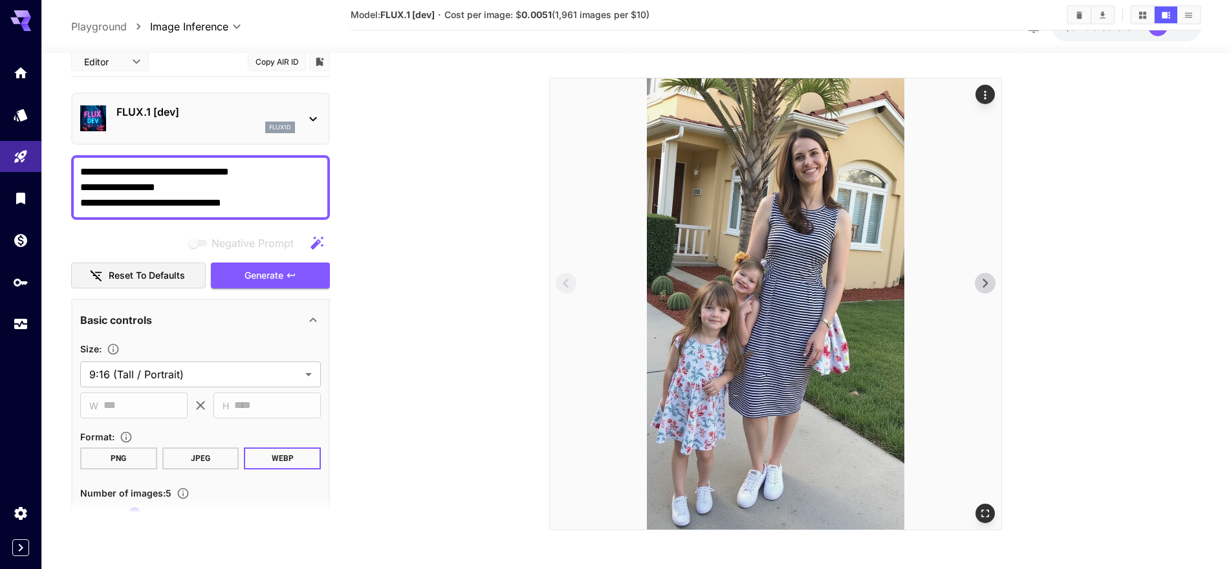
click at [985, 277] on icon at bounding box center [984, 283] width 19 height 19
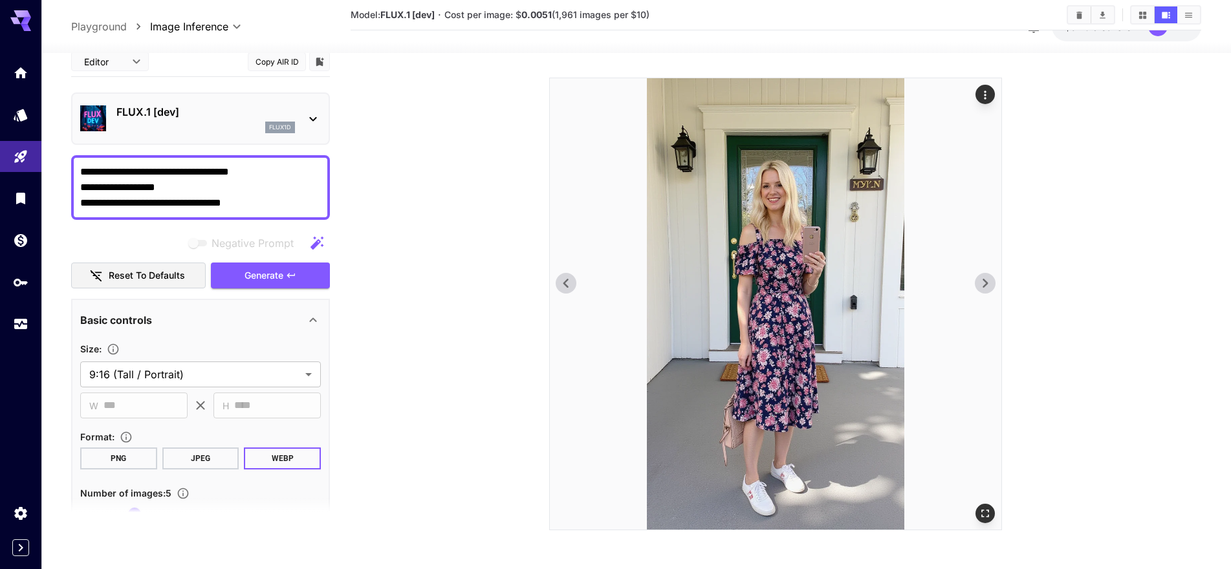
click at [985, 277] on icon at bounding box center [984, 283] width 19 height 19
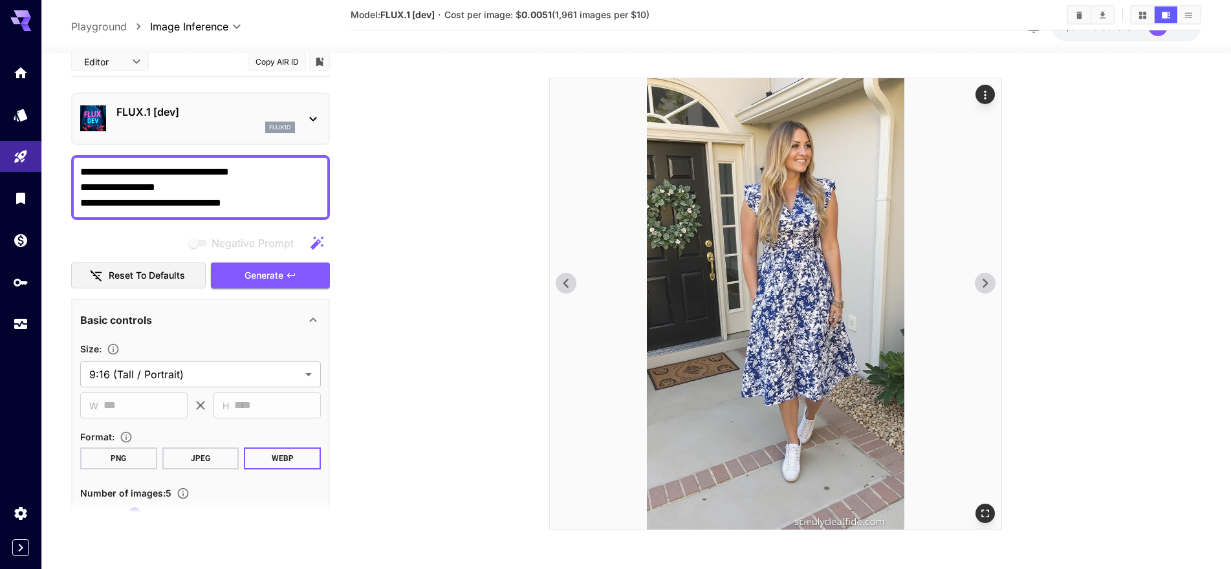
click at [985, 277] on icon at bounding box center [984, 283] width 19 height 19
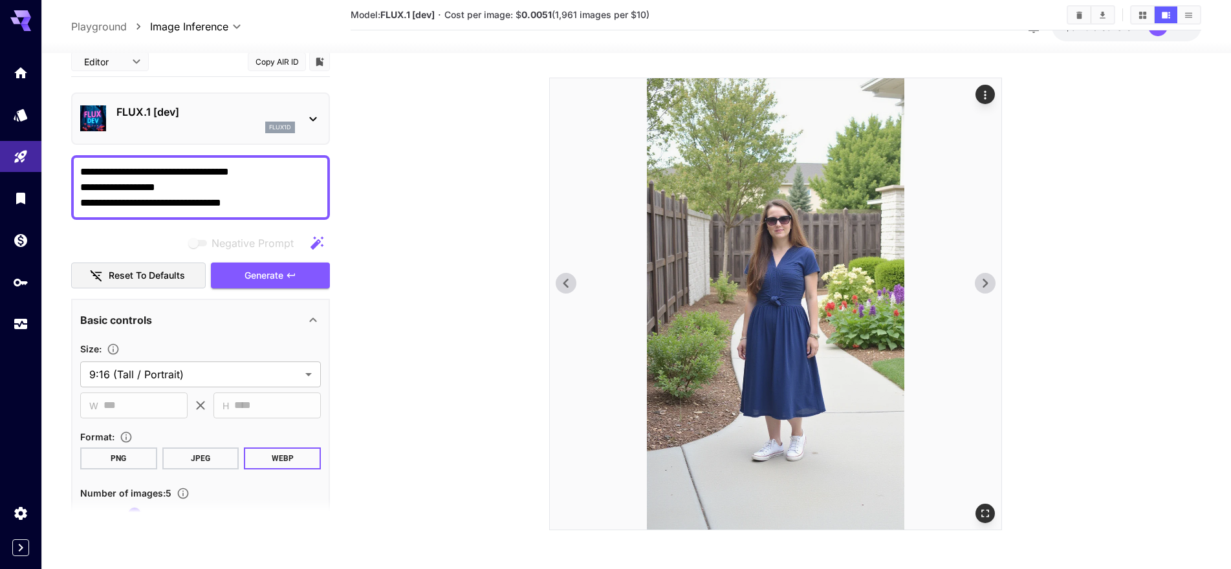
click at [985, 277] on icon at bounding box center [984, 283] width 19 height 19
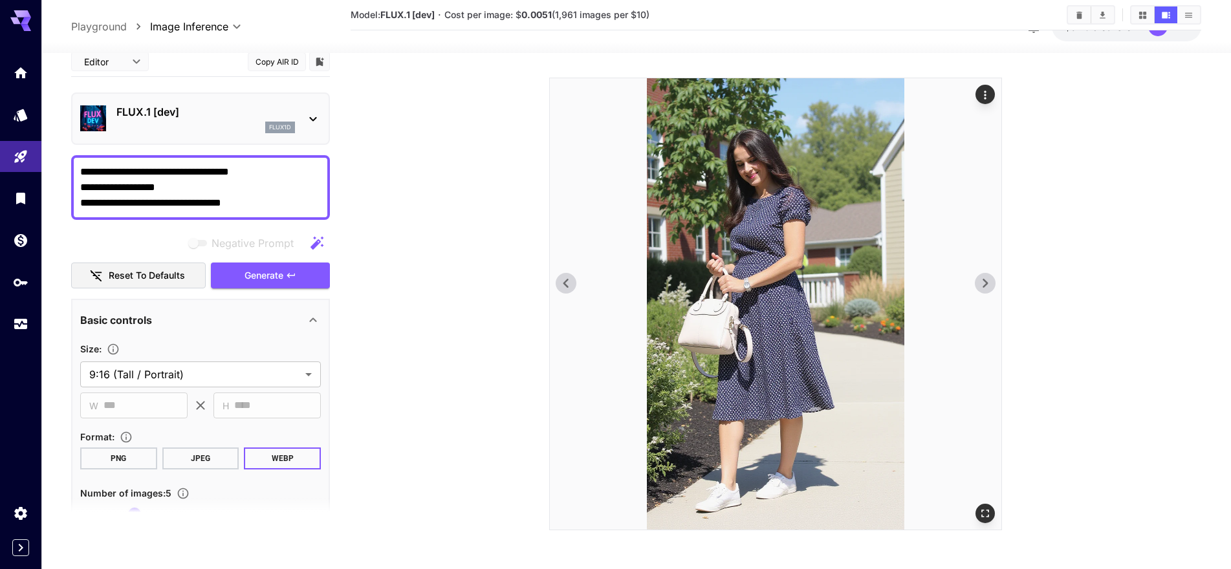
click at [572, 281] on icon at bounding box center [565, 283] width 19 height 19
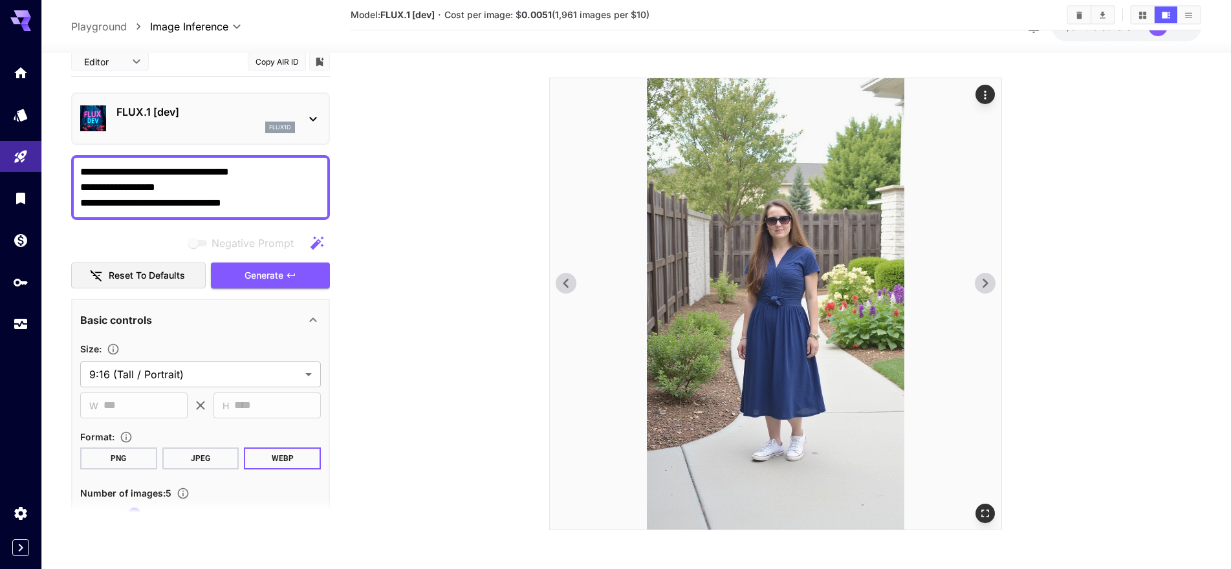
click at [572, 281] on icon at bounding box center [565, 283] width 19 height 19
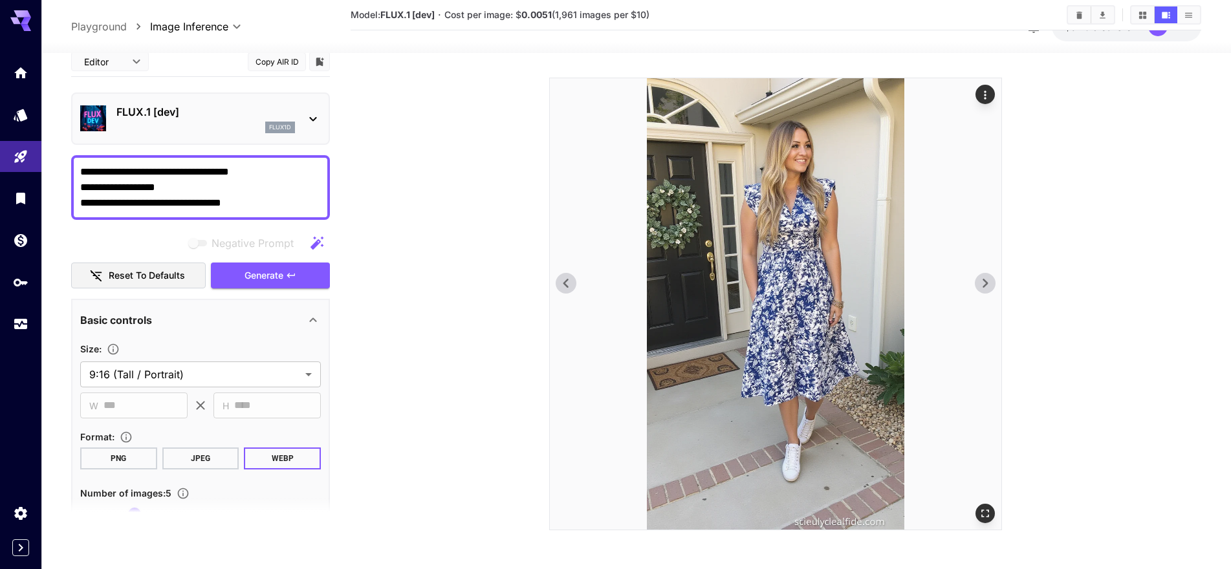
click at [565, 283] on icon at bounding box center [565, 283] width 5 height 9
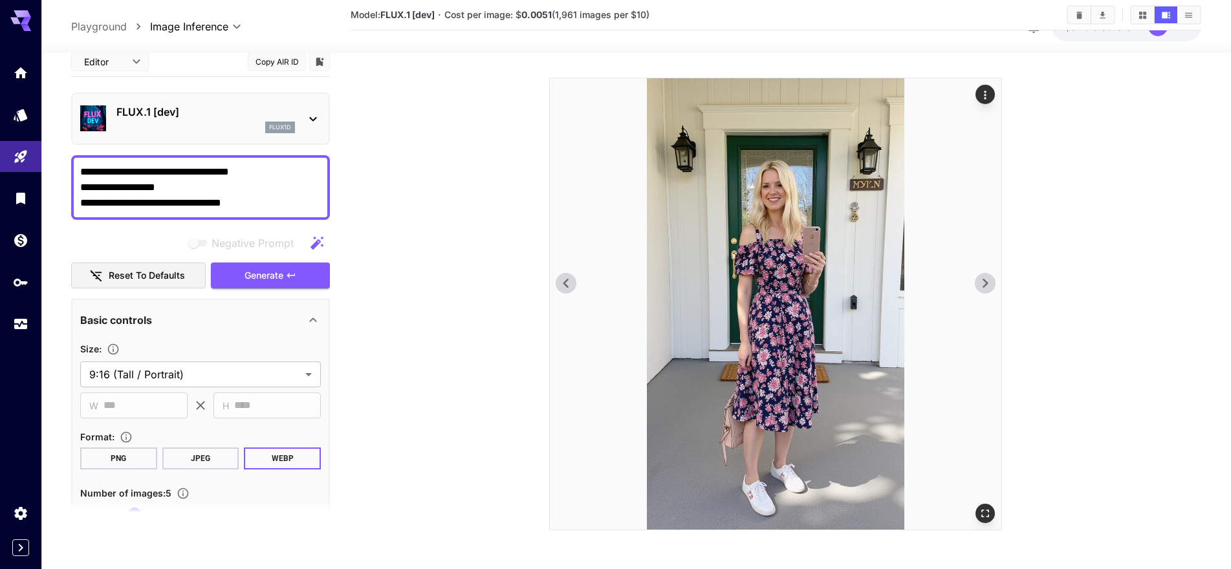
click at [565, 283] on icon at bounding box center [565, 283] width 5 height 9
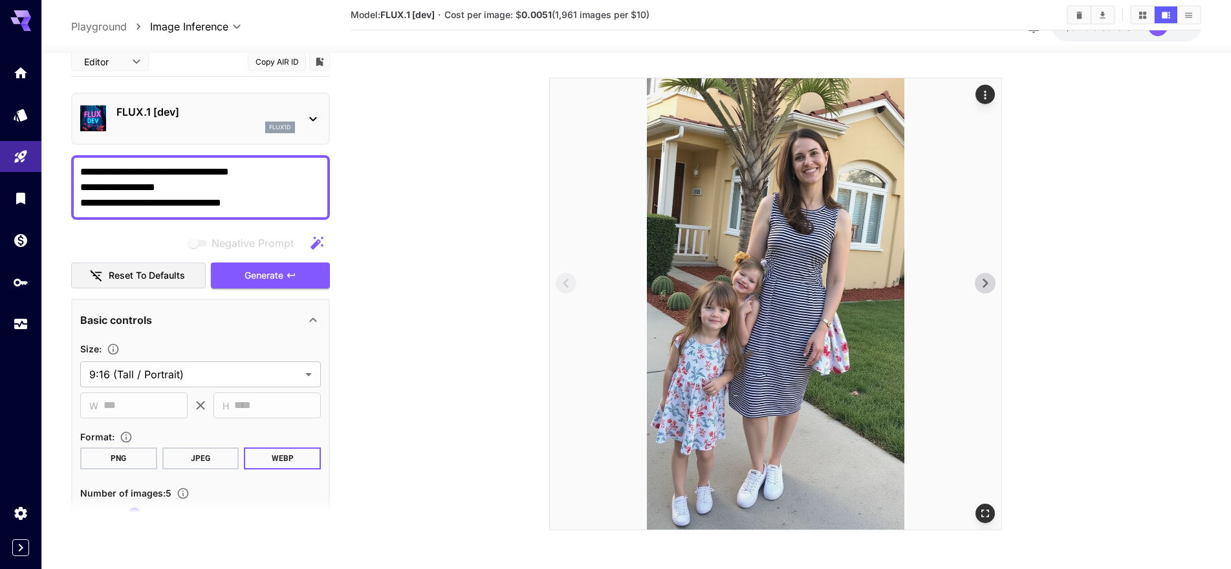
click at [980, 283] on icon at bounding box center [984, 283] width 19 height 19
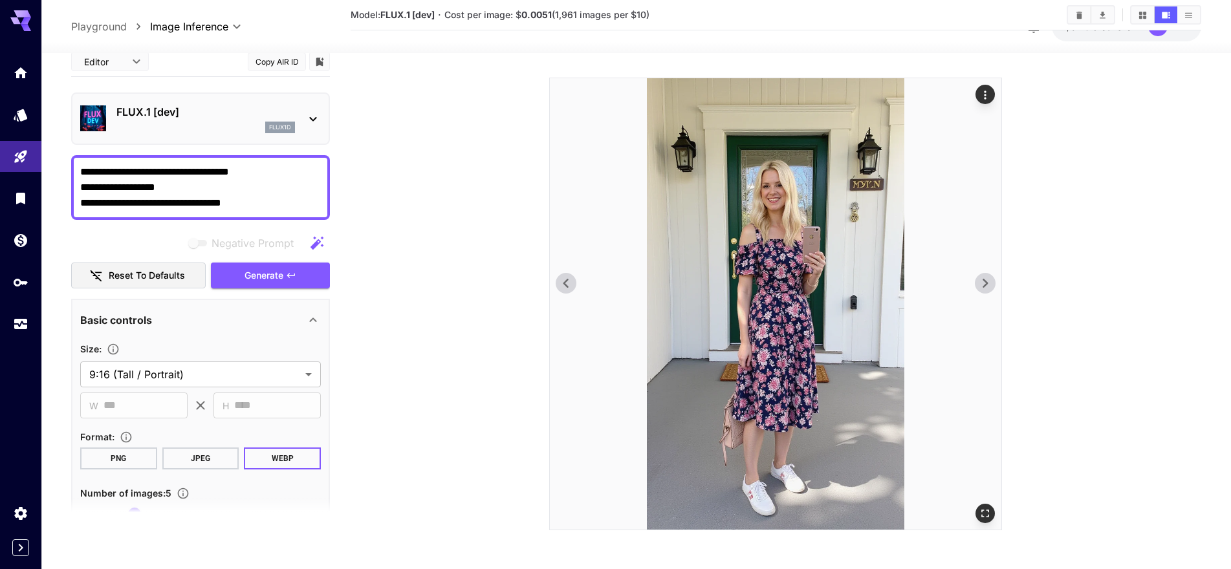
click at [981, 282] on icon at bounding box center [984, 283] width 19 height 19
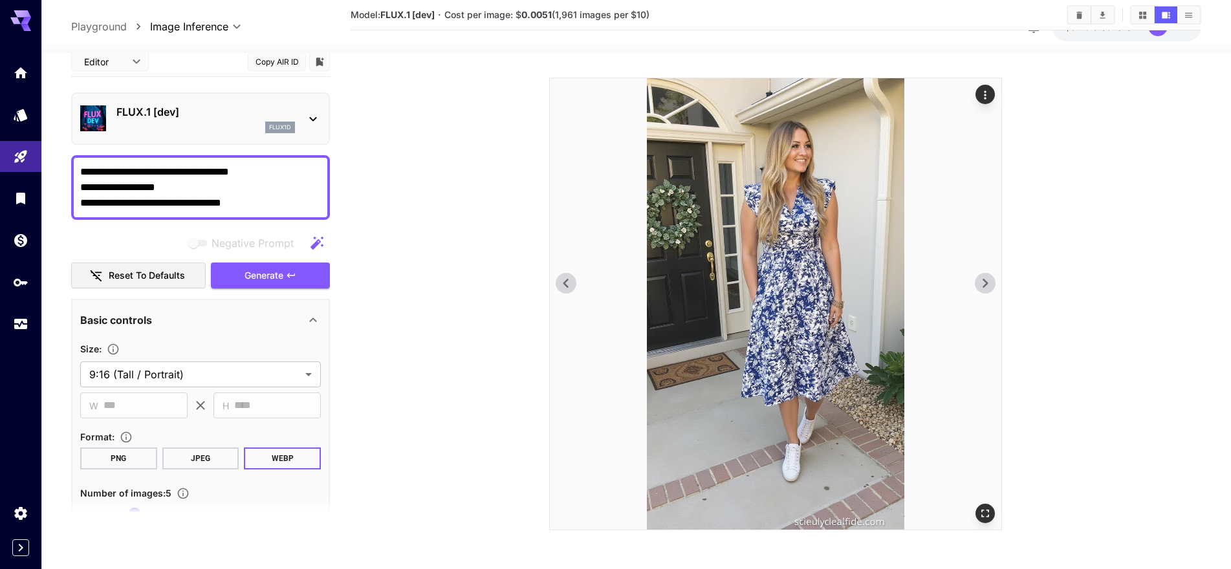
click at [977, 87] on div "Actions" at bounding box center [984, 94] width 19 height 19
click at [984, 94] on icon "Actions" at bounding box center [985, 95] width 2 height 8
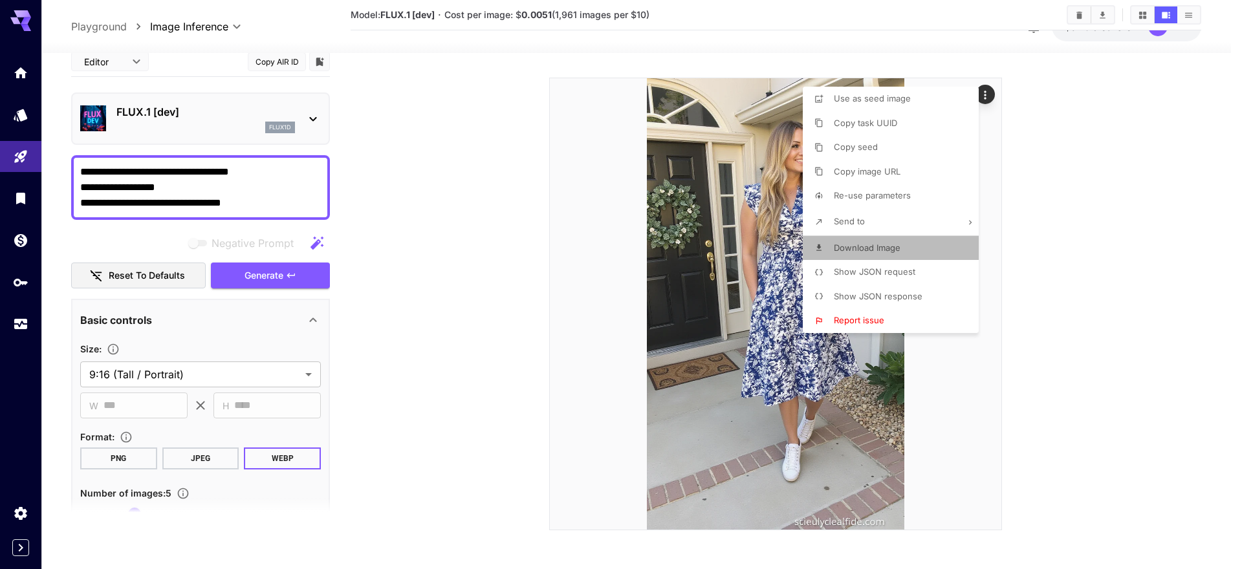
click at [895, 248] on span "Download Image" at bounding box center [867, 248] width 67 height 10
click at [146, 204] on div at bounding box center [621, 284] width 1242 height 569
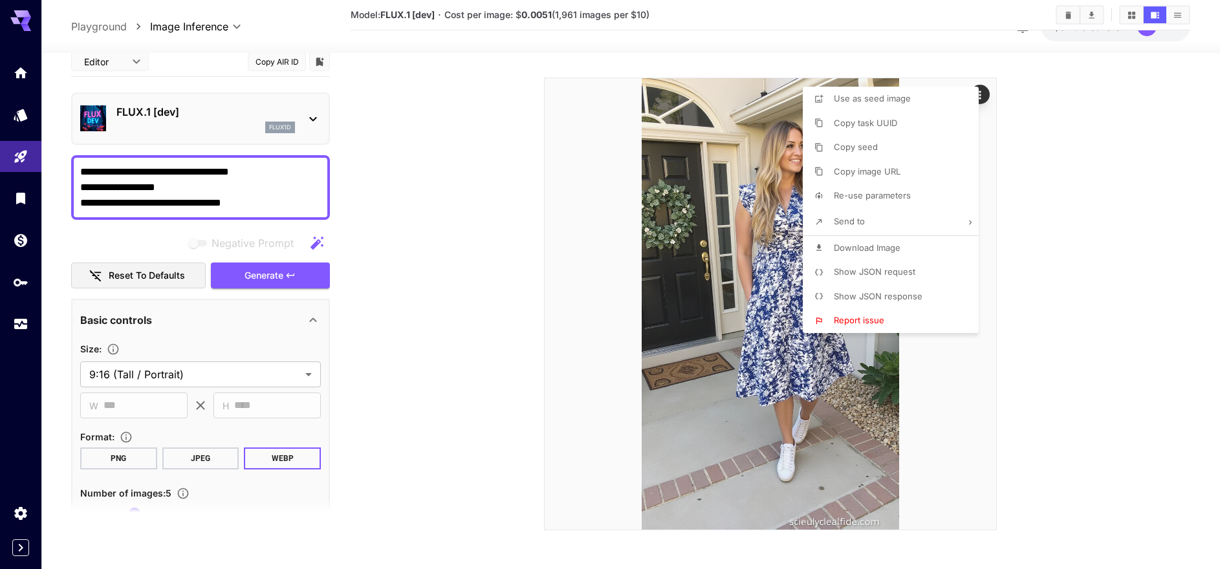
click at [146, 204] on div at bounding box center [615, 284] width 1231 height 569
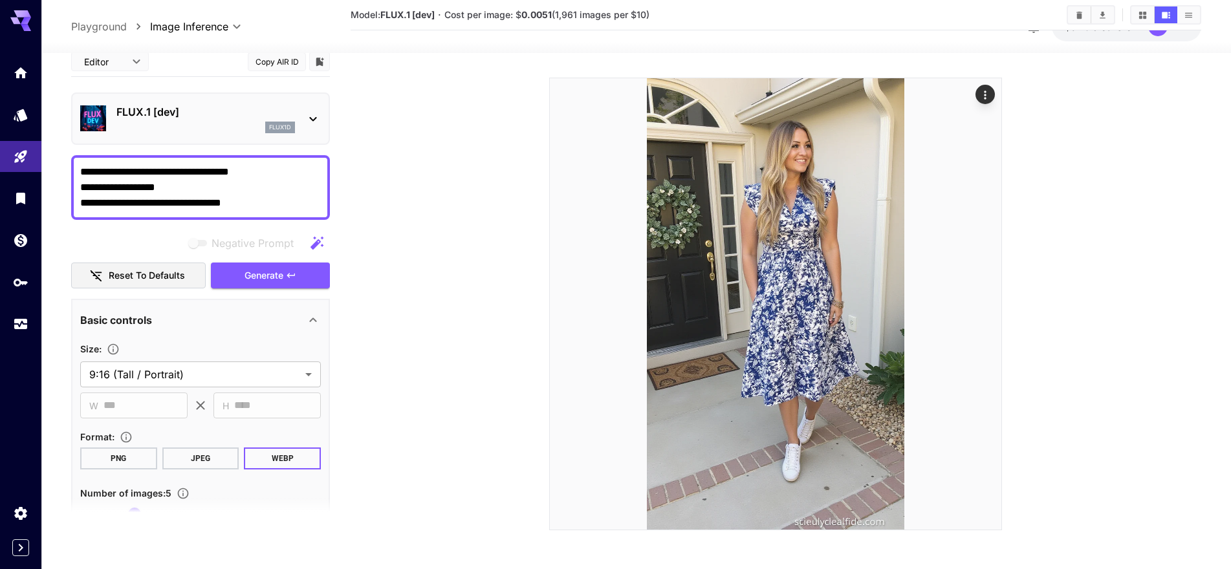
click at [146, 204] on div "Use as seed image Copy task UUID Copy seed Copy image URL Re-use parameters Sen…" at bounding box center [98, 284] width 197 height 569
click at [146, 204] on textarea "**********" at bounding box center [200, 187] width 241 height 47
click at [1188, 220] on section at bounding box center [776, 249] width 851 height 561
